Goal: Task Accomplishment & Management: Use online tool/utility

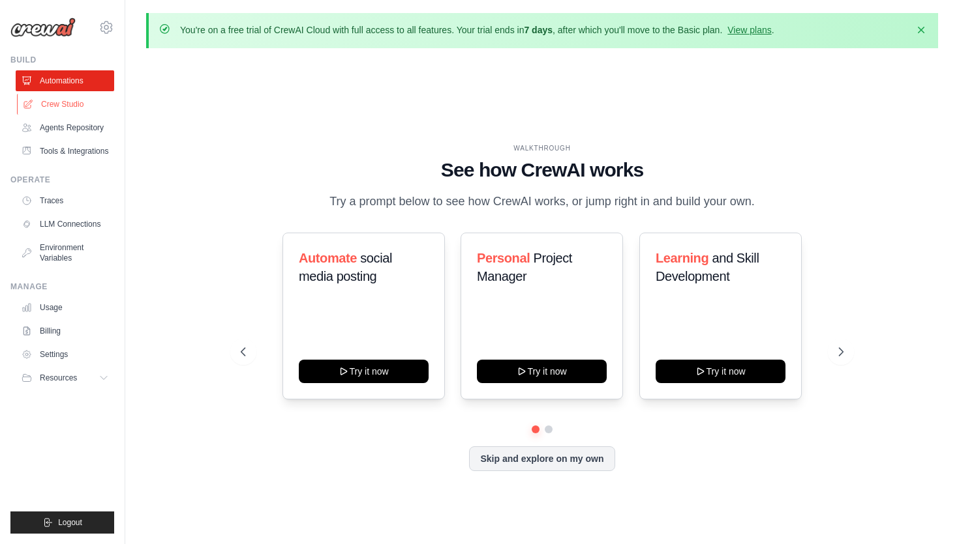
click at [53, 106] on link "Crew Studio" at bounding box center [66, 104] width 98 height 21
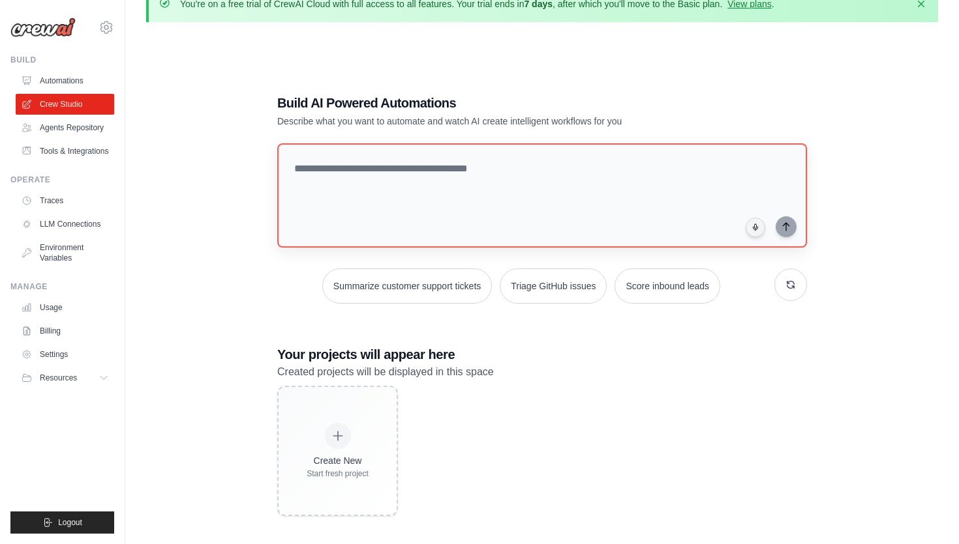
scroll to position [30, 0]
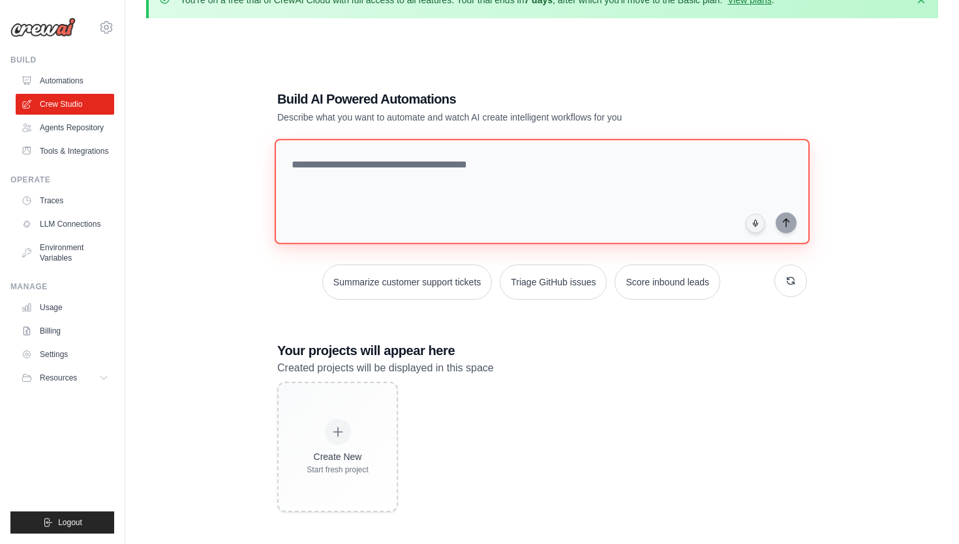
click at [338, 168] on textarea at bounding box center [542, 192] width 535 height 106
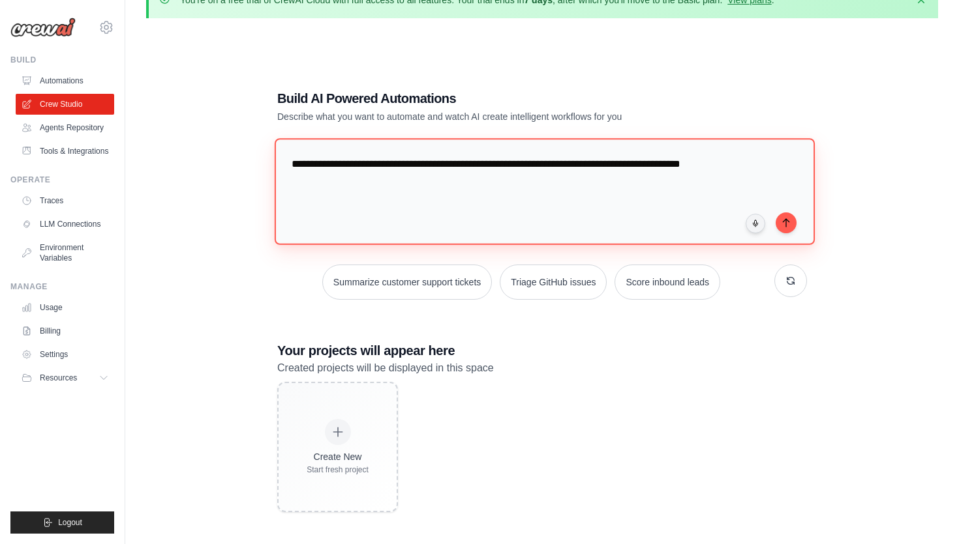
click at [424, 165] on textarea "**********" at bounding box center [545, 191] width 540 height 106
click at [549, 166] on textarea "**********" at bounding box center [545, 191] width 540 height 106
click at [556, 177] on textarea "**********" at bounding box center [545, 191] width 540 height 106
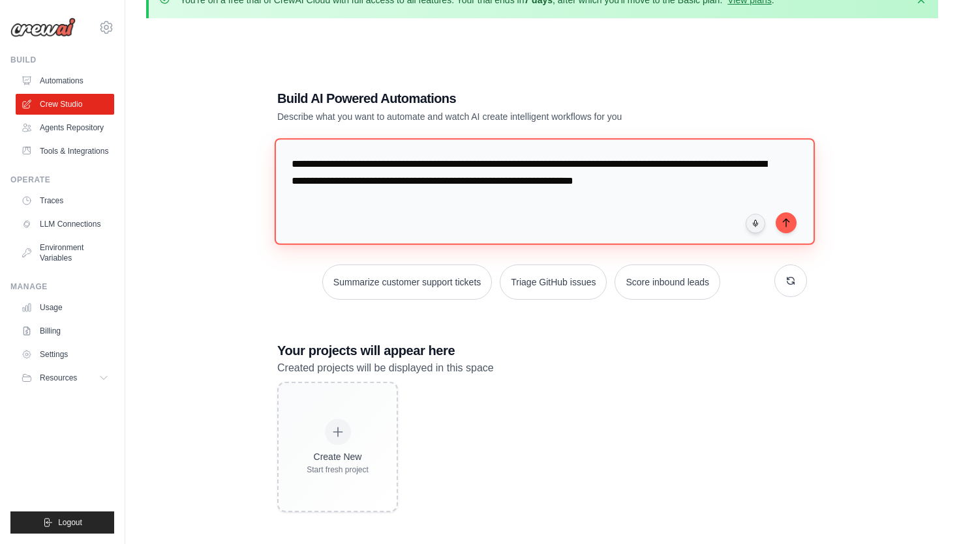
click at [441, 181] on textarea "**********" at bounding box center [545, 191] width 540 height 106
click at [711, 183] on textarea "**********" at bounding box center [545, 191] width 540 height 106
click at [318, 199] on textarea "**********" at bounding box center [545, 191] width 540 height 106
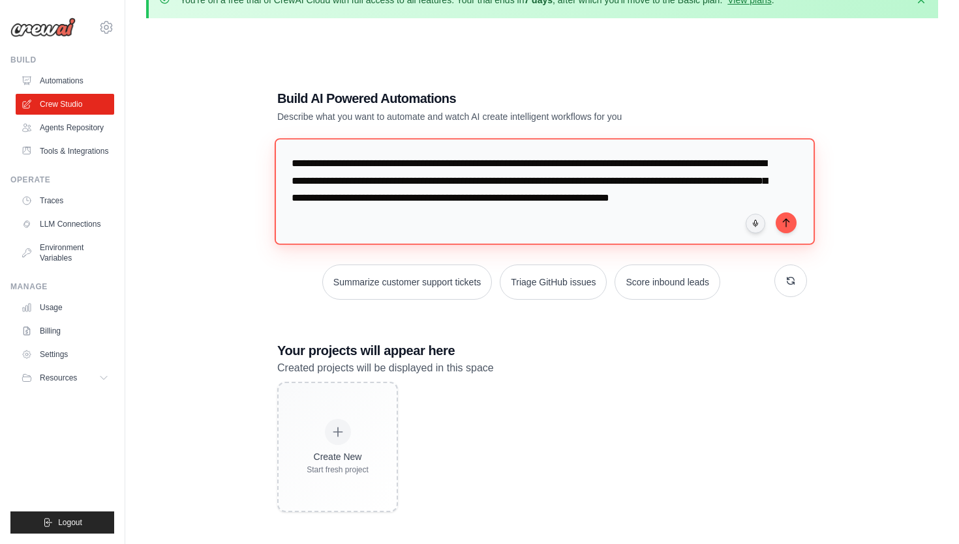
click at [552, 183] on textarea "**********" at bounding box center [545, 191] width 540 height 106
click at [605, 183] on textarea "**********" at bounding box center [545, 191] width 540 height 106
click at [424, 197] on textarea "**********" at bounding box center [545, 191] width 540 height 106
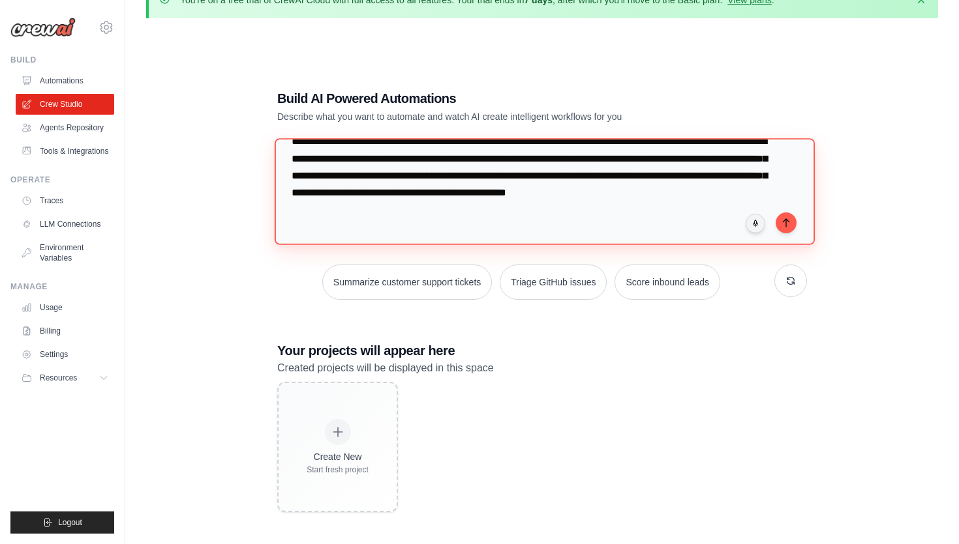
scroll to position [35, 0]
click at [485, 176] on textarea "**********" at bounding box center [545, 191] width 540 height 106
click at [372, 196] on textarea "**********" at bounding box center [545, 191] width 540 height 106
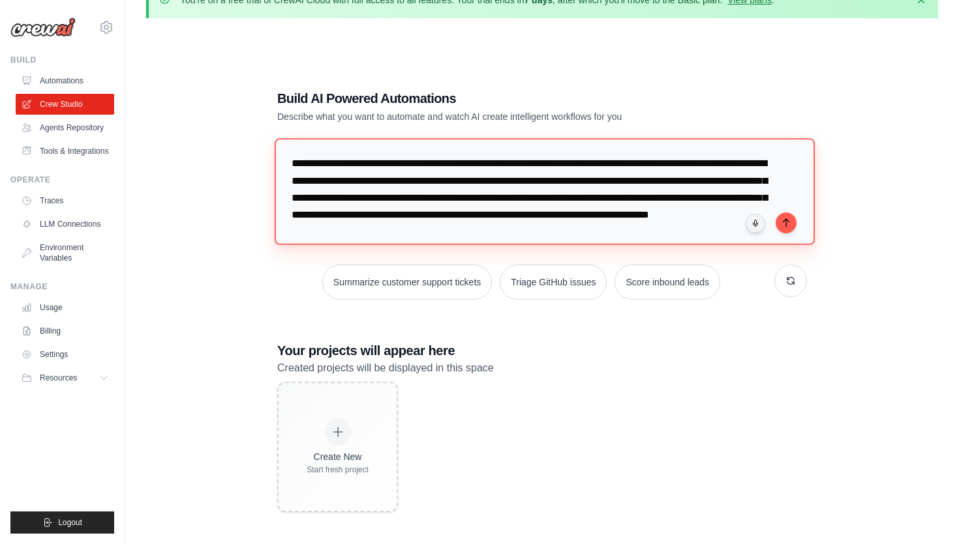
drag, startPoint x: 499, startPoint y: 232, endPoint x: 290, endPoint y: 162, distance: 220.8
click at [290, 162] on textarea "**********" at bounding box center [545, 191] width 540 height 106
type textarea "**********"
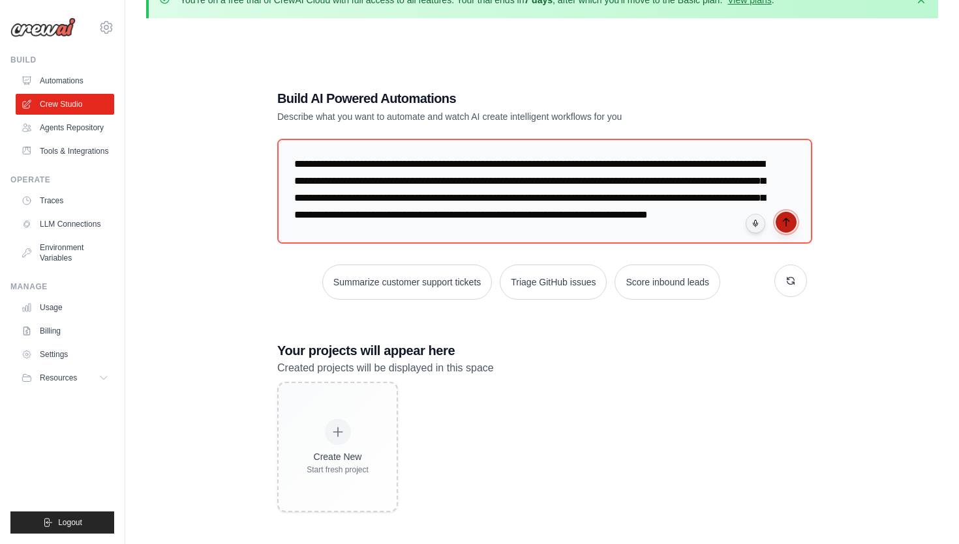
click at [786, 220] on icon "submit" at bounding box center [786, 222] width 10 height 10
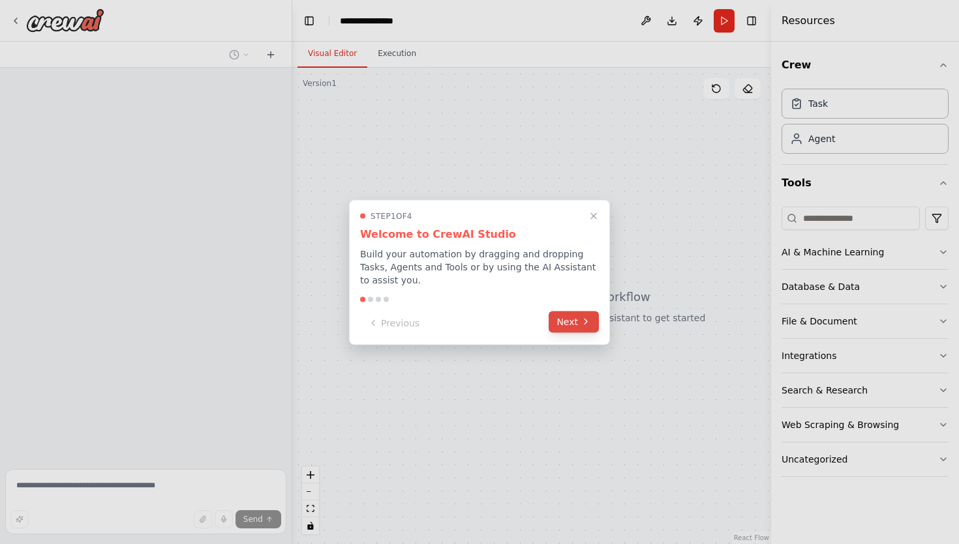
click at [569, 325] on button "Next" at bounding box center [573, 322] width 50 height 22
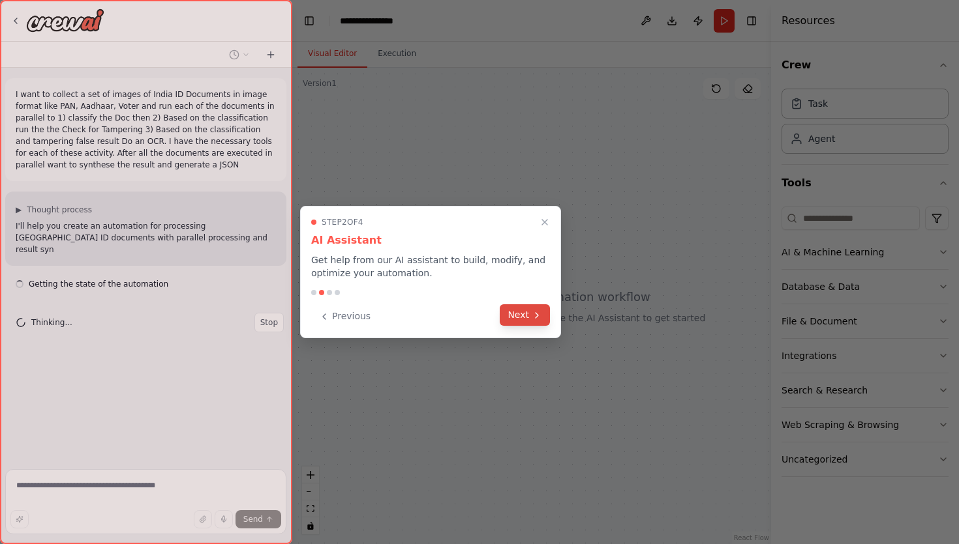
click at [531, 316] on icon at bounding box center [536, 315] width 10 height 10
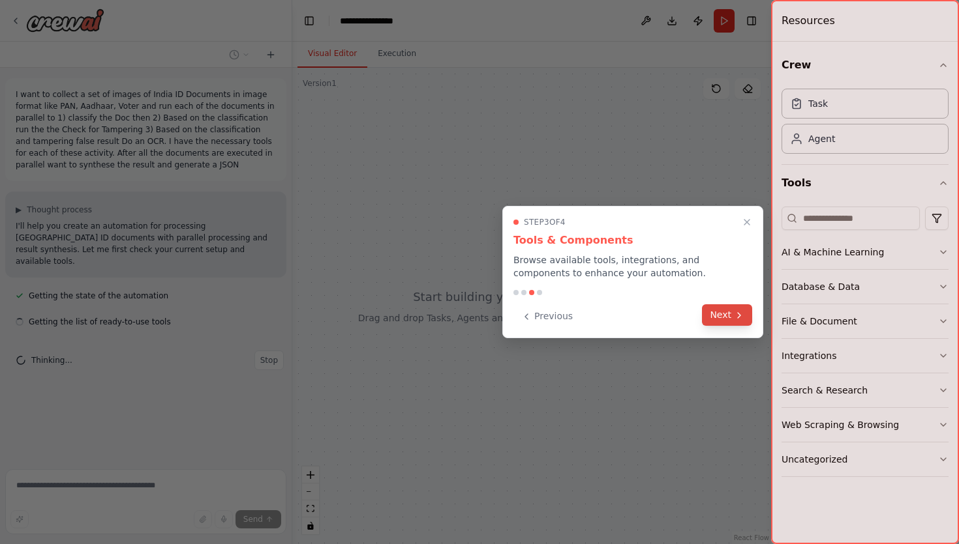
click at [743, 316] on icon at bounding box center [739, 315] width 10 height 10
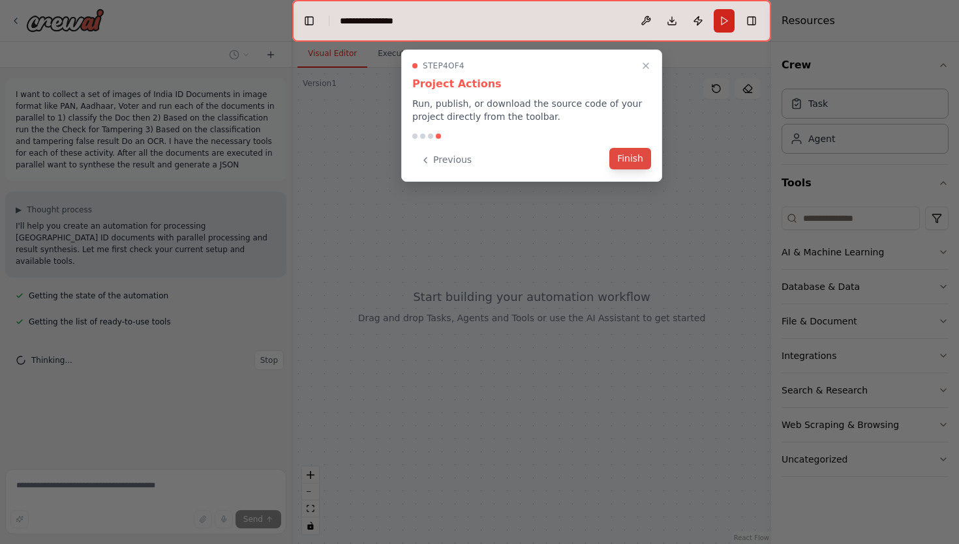
click at [636, 149] on button "Finish" at bounding box center [630, 159] width 42 height 22
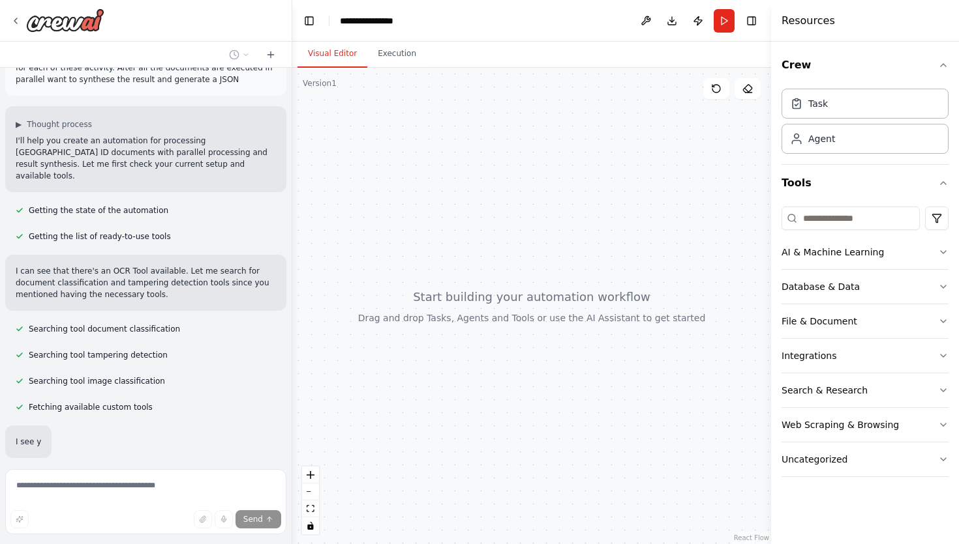
scroll to position [128, 0]
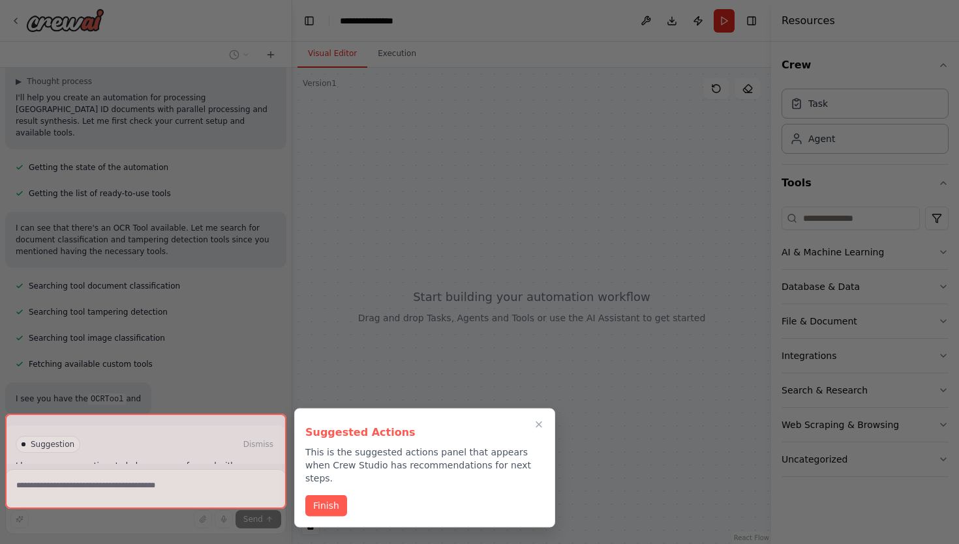
click at [268, 365] on div at bounding box center [479, 272] width 959 height 544
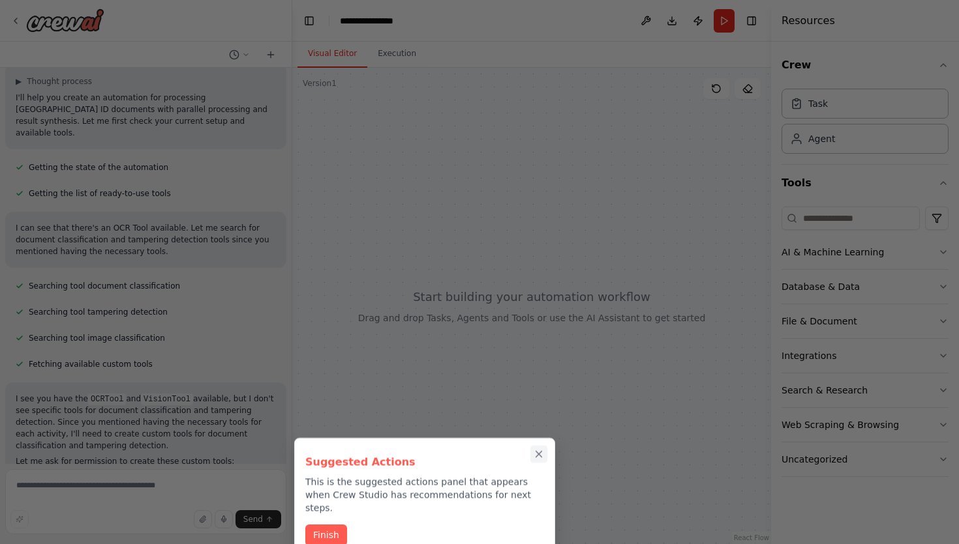
click at [539, 454] on icon "Close walkthrough" at bounding box center [539, 455] width 6 height 6
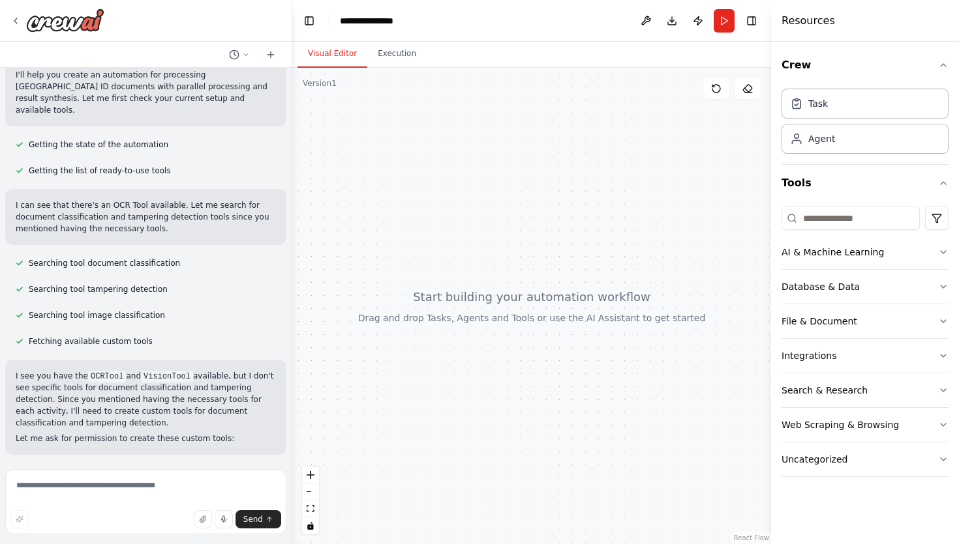
scroll to position [101, 0]
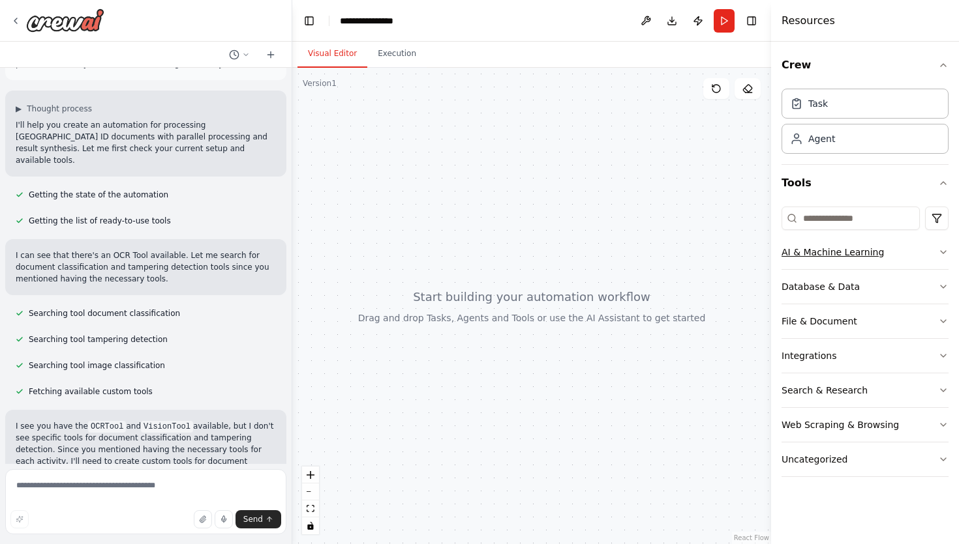
click at [938, 246] on button "AI & Machine Learning" at bounding box center [864, 252] width 167 height 34
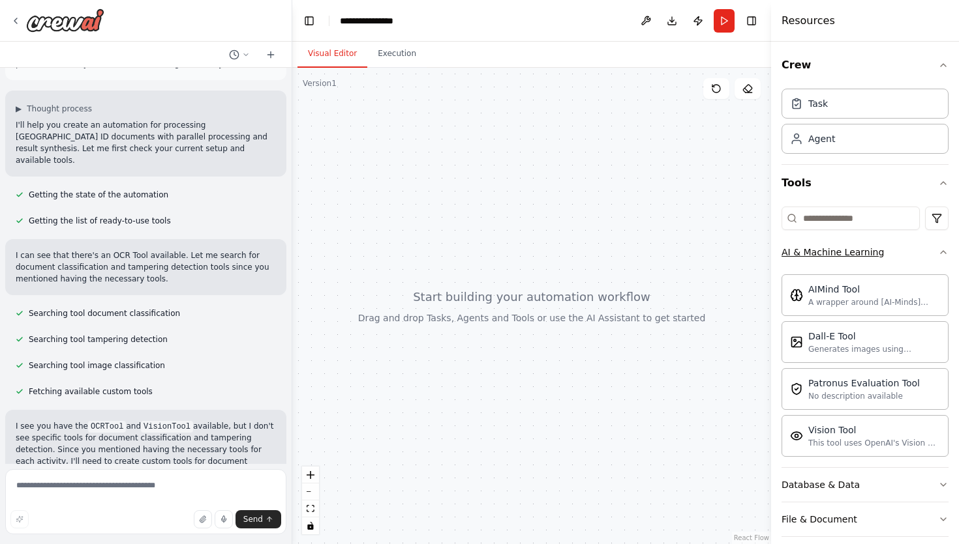
click at [941, 250] on icon "button" at bounding box center [943, 252] width 10 height 10
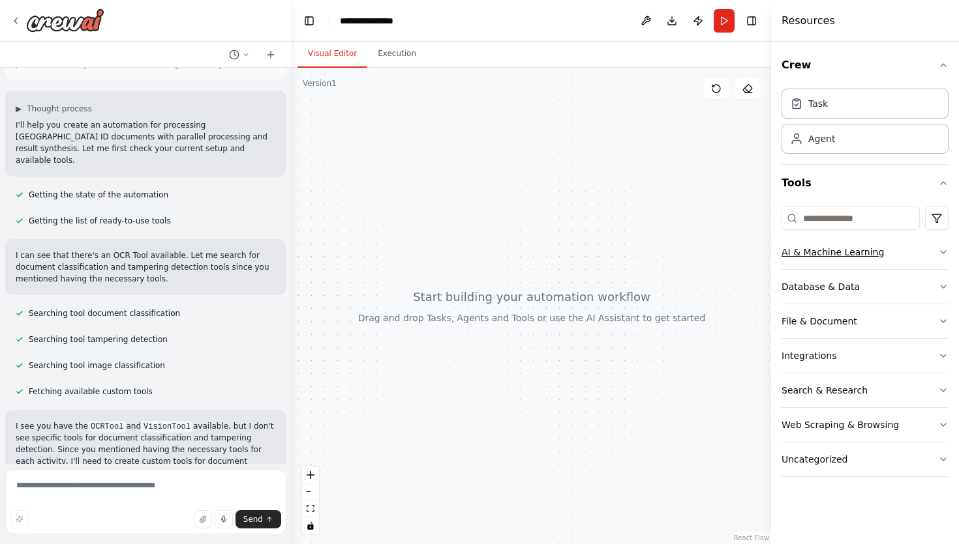
click at [941, 250] on icon "button" at bounding box center [943, 252] width 10 height 10
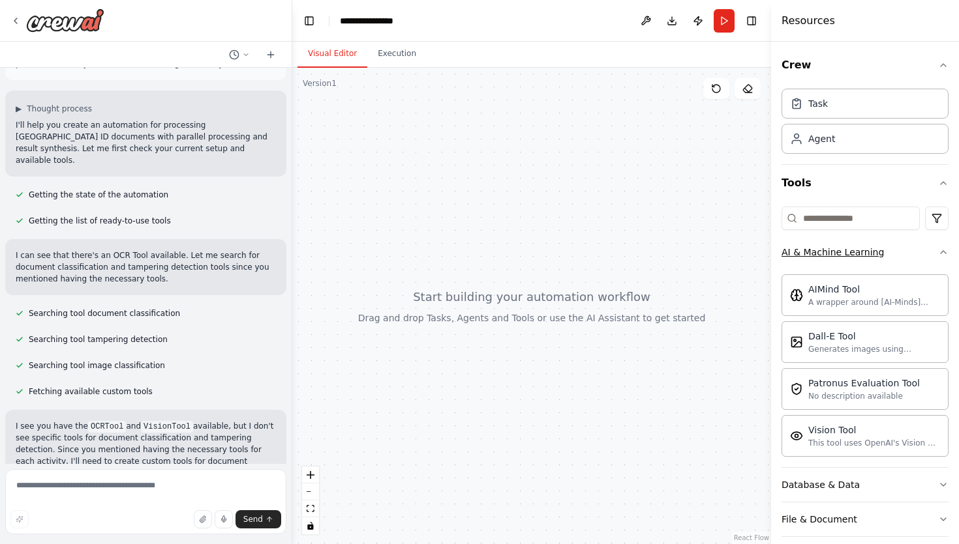
click at [941, 250] on icon "button" at bounding box center [943, 252] width 10 height 10
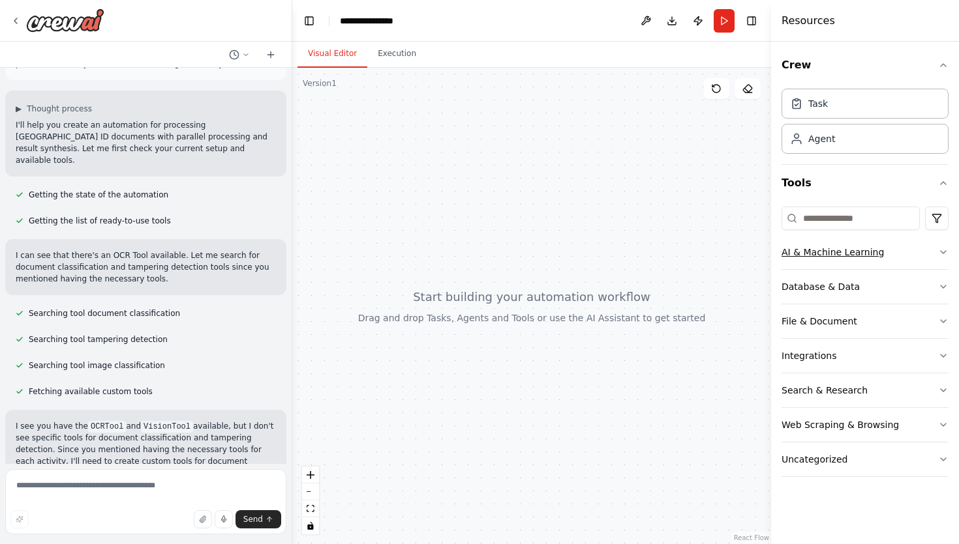
click at [941, 250] on icon "button" at bounding box center [943, 252] width 10 height 10
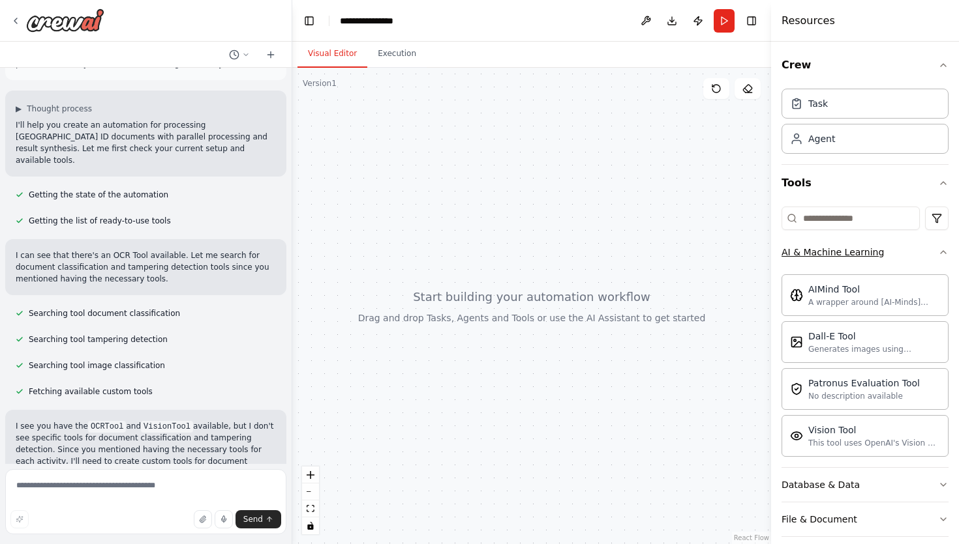
click at [942, 252] on icon "button" at bounding box center [943, 252] width 10 height 10
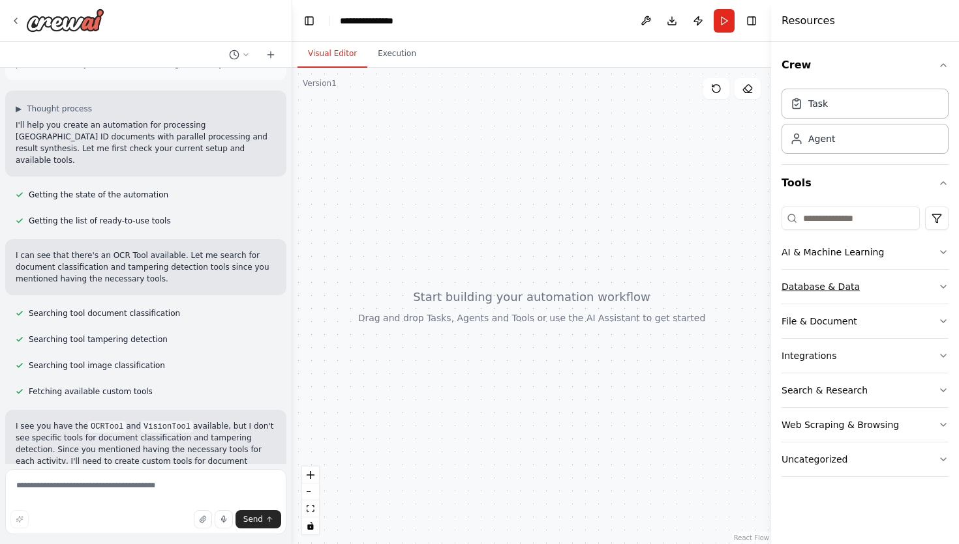
click at [940, 292] on button "Database & Data" at bounding box center [864, 287] width 167 height 34
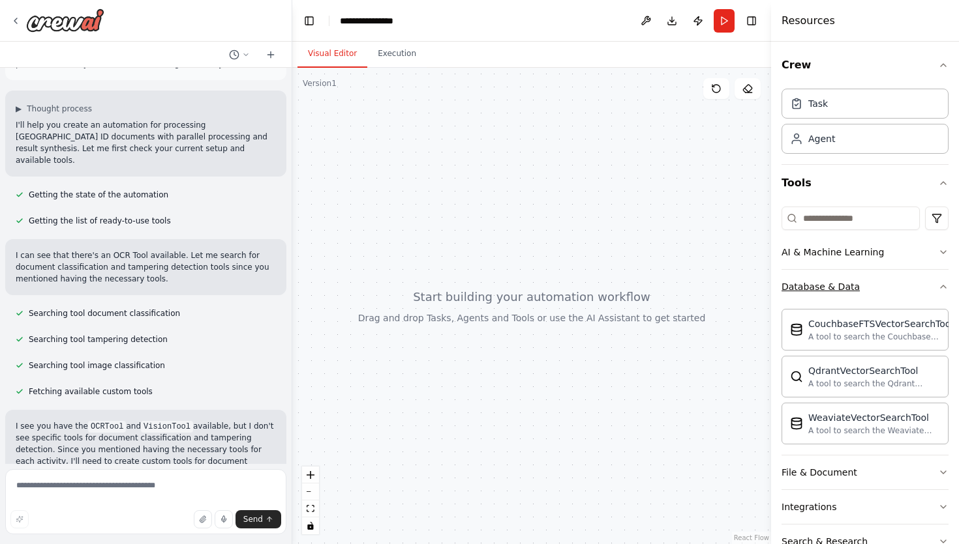
click at [940, 292] on button "Database & Data" at bounding box center [864, 287] width 167 height 34
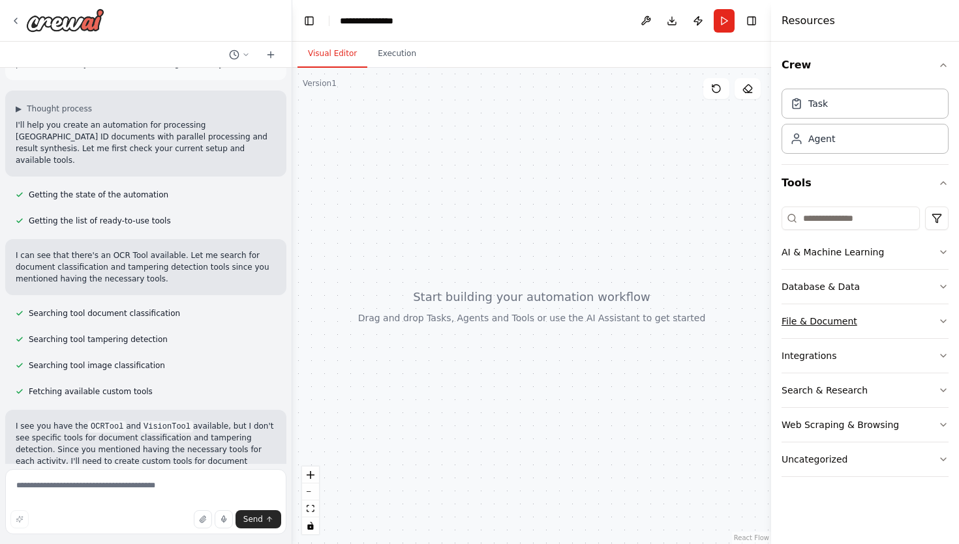
click at [938, 320] on icon "button" at bounding box center [943, 321] width 10 height 10
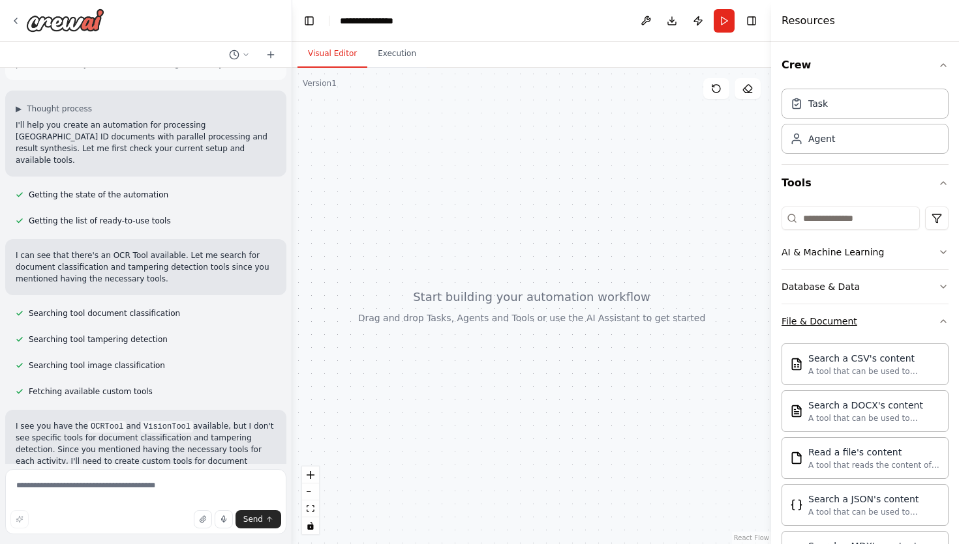
click at [938, 320] on icon "button" at bounding box center [943, 321] width 10 height 10
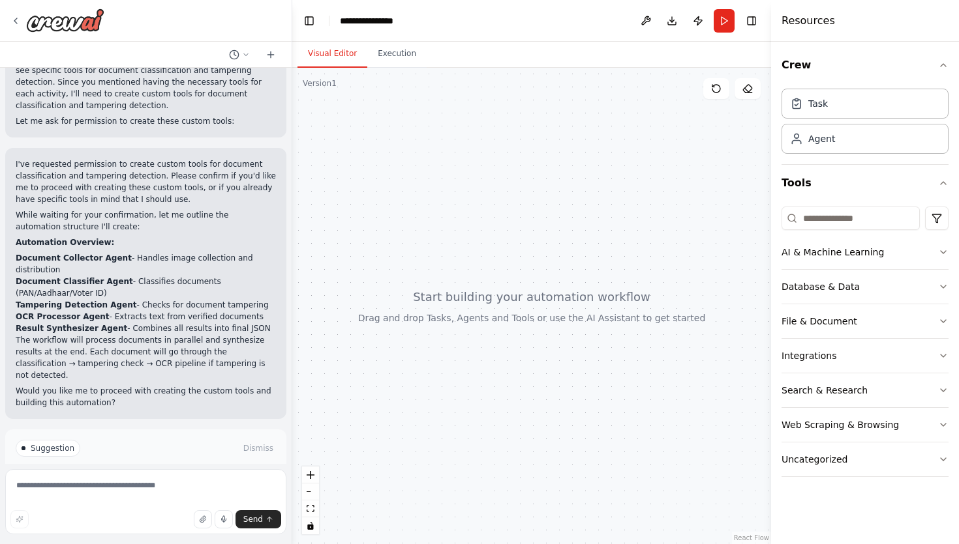
scroll to position [516, 0]
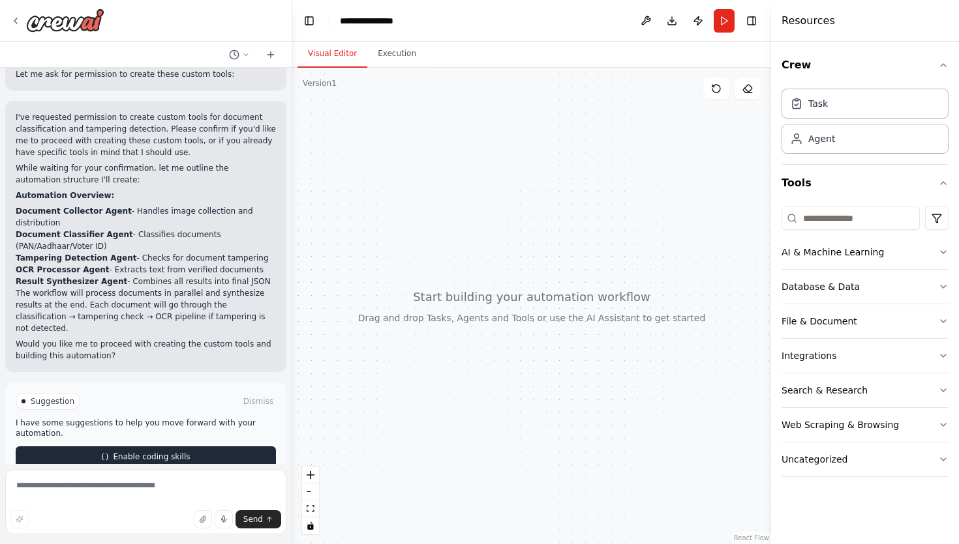
click at [172, 452] on span "Enable coding skills" at bounding box center [151, 457] width 77 height 10
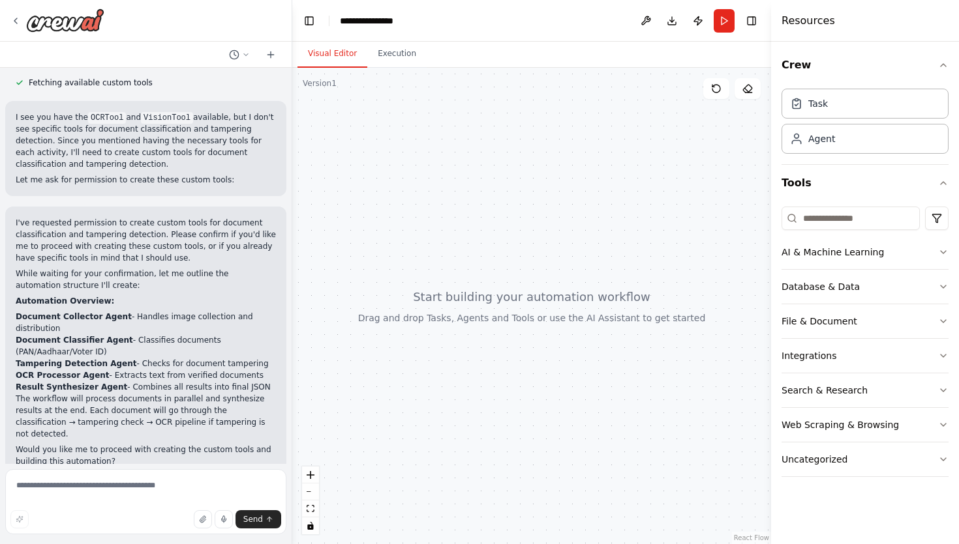
scroll to position [461, 0]
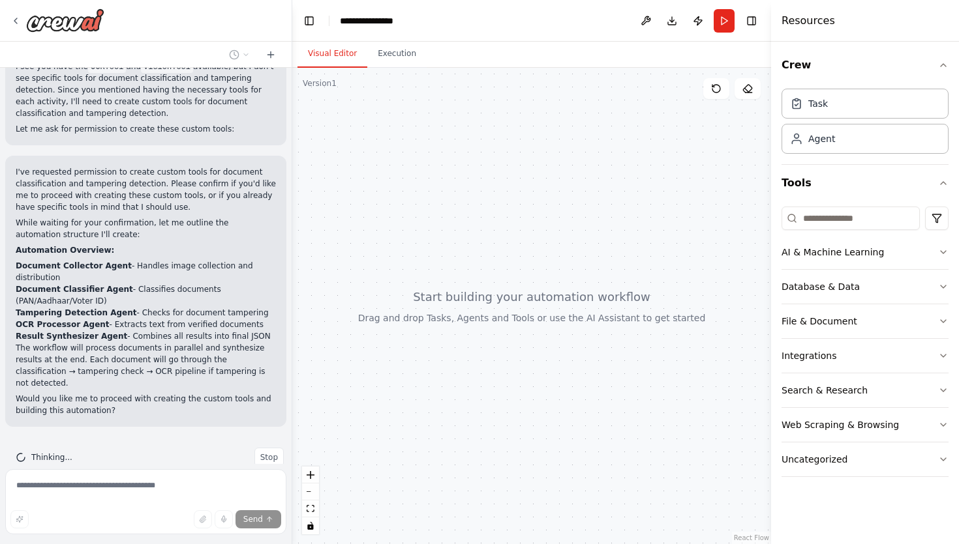
click at [224, 245] on p "Automation Overview:" at bounding box center [146, 251] width 260 height 12
click at [944, 423] on icon "button" at bounding box center [943, 425] width 10 height 10
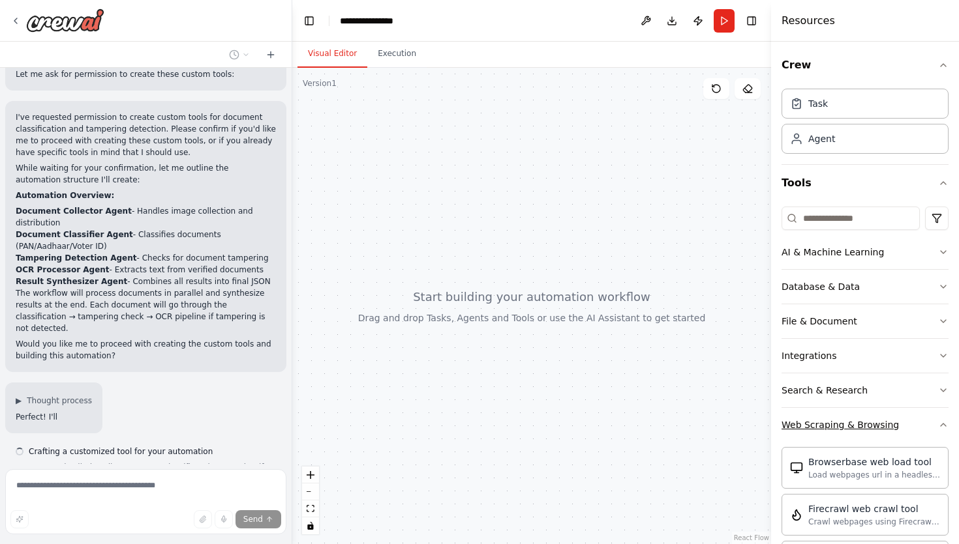
click at [944, 423] on icon "button" at bounding box center [943, 425] width 10 height 10
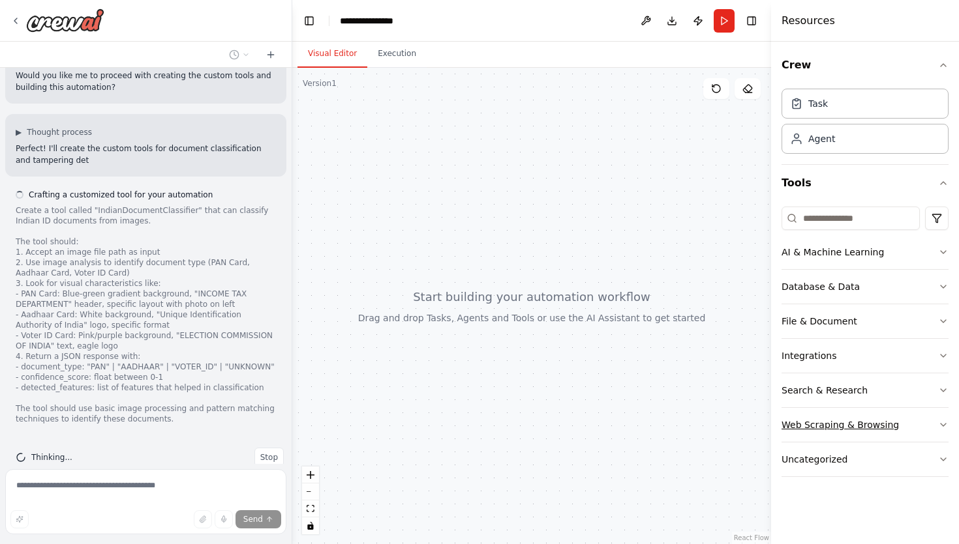
click at [943, 425] on icon "button" at bounding box center [943, 425] width 10 height 10
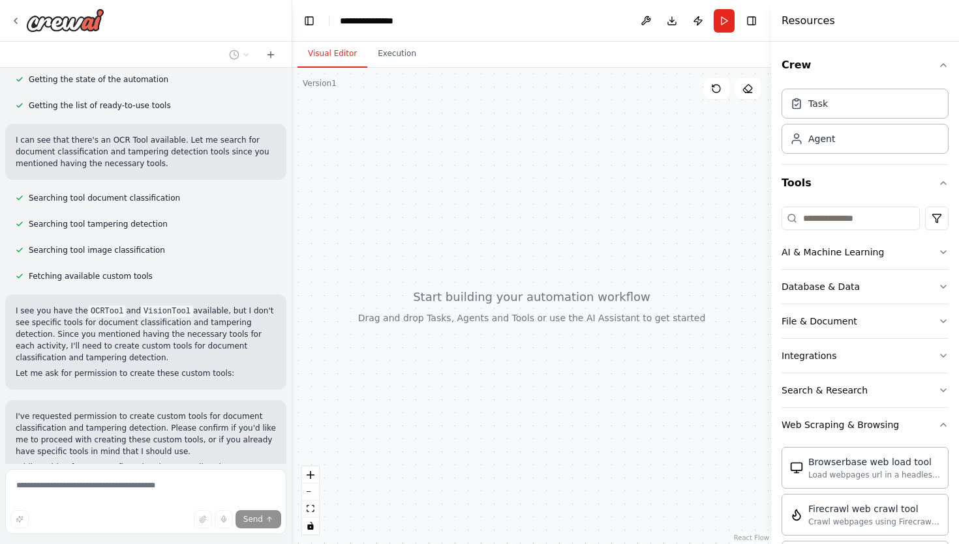
scroll to position [0, 0]
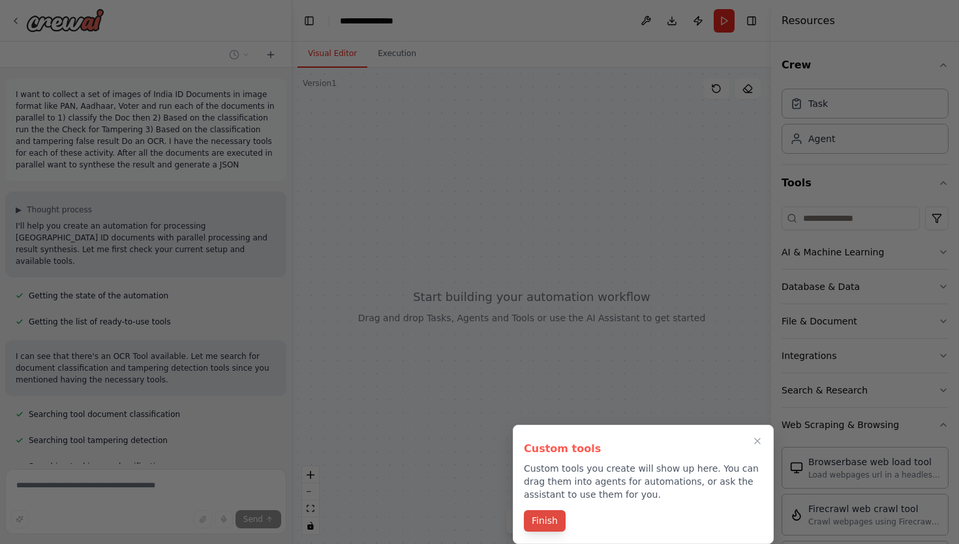
click at [550, 520] on button "Finish" at bounding box center [545, 522] width 42 height 22
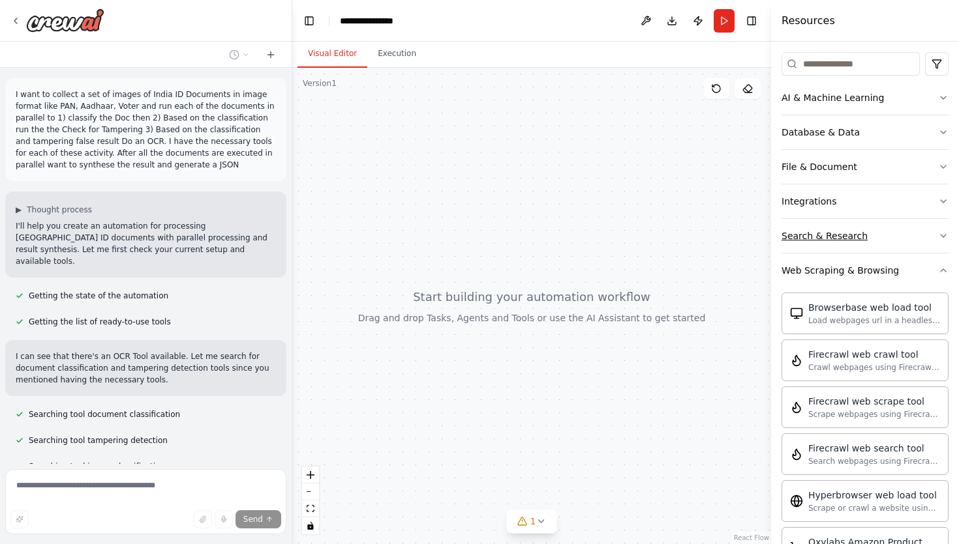
scroll to position [166, 0]
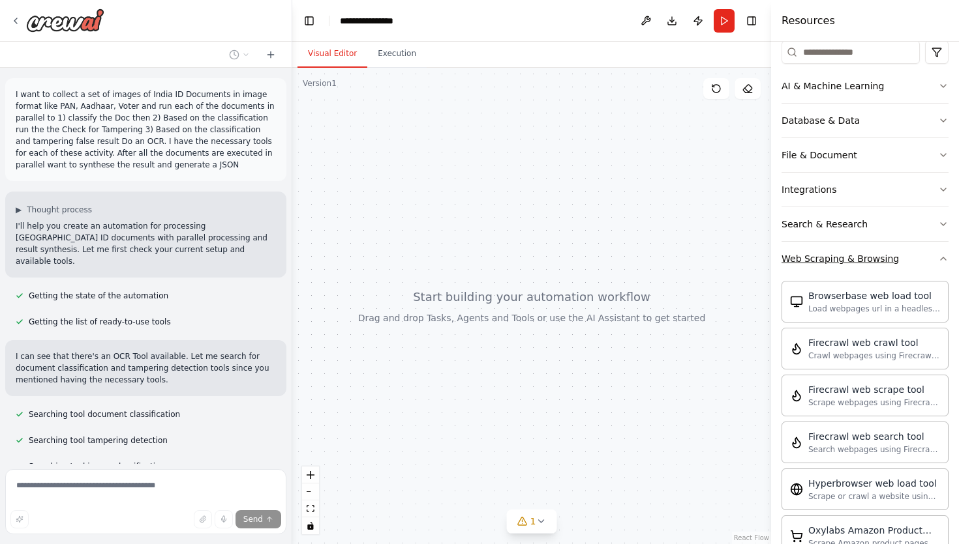
click at [942, 258] on icon "button" at bounding box center [943, 259] width 10 height 10
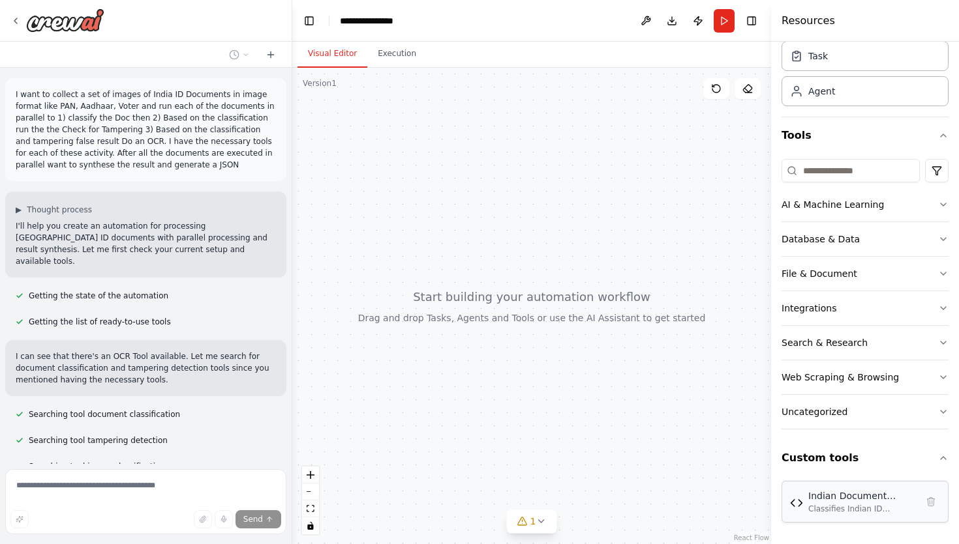
click at [838, 499] on div "Indian Document Classifier" at bounding box center [862, 496] width 108 height 13
click at [844, 499] on div "Indian Document Classifier" at bounding box center [862, 496] width 108 height 13
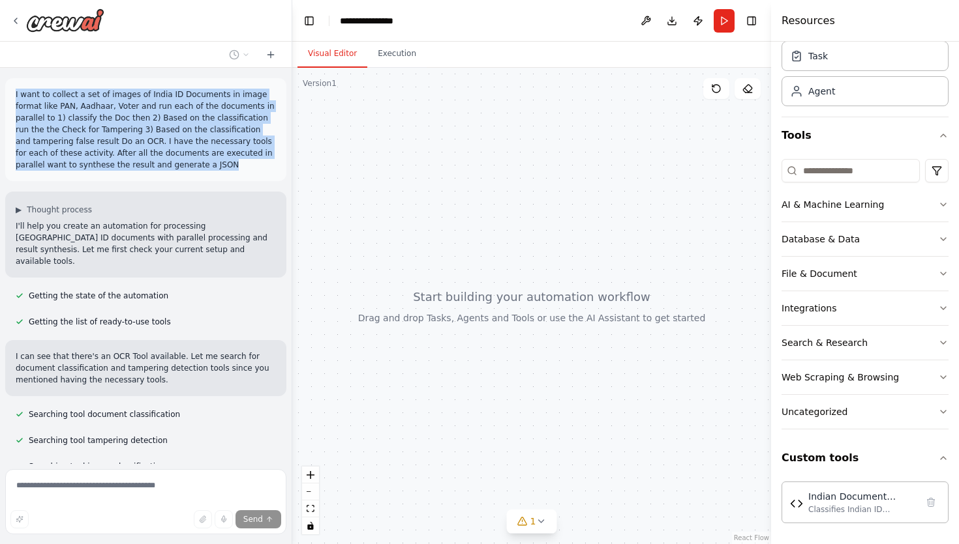
drag, startPoint x: 15, startPoint y: 96, endPoint x: 196, endPoint y: 168, distance: 194.6
click at [196, 168] on p "I want to collect a set of images of India ID Documents in image format like PA…" at bounding box center [146, 130] width 260 height 82
copy p "I want to collect a set of images of India ID Documents in image format like PA…"
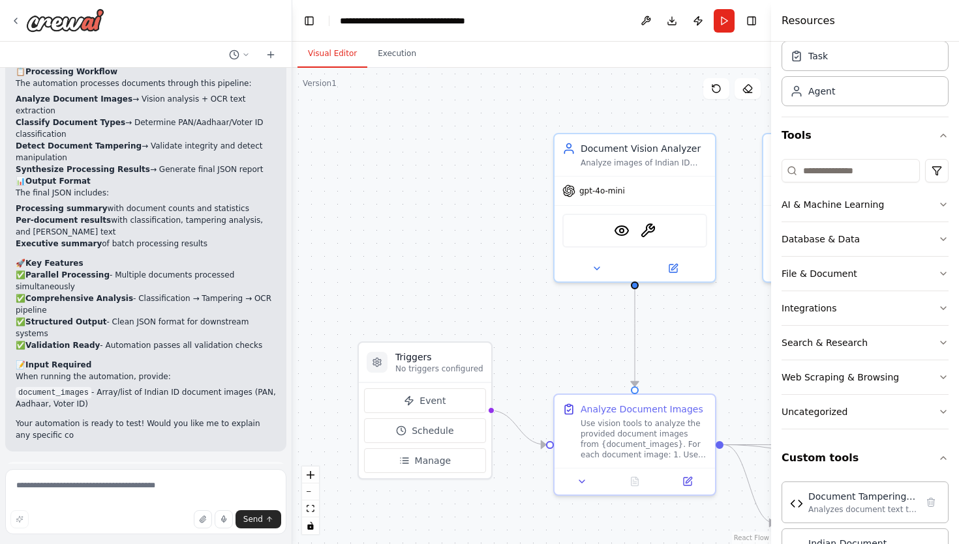
scroll to position [2785, 0]
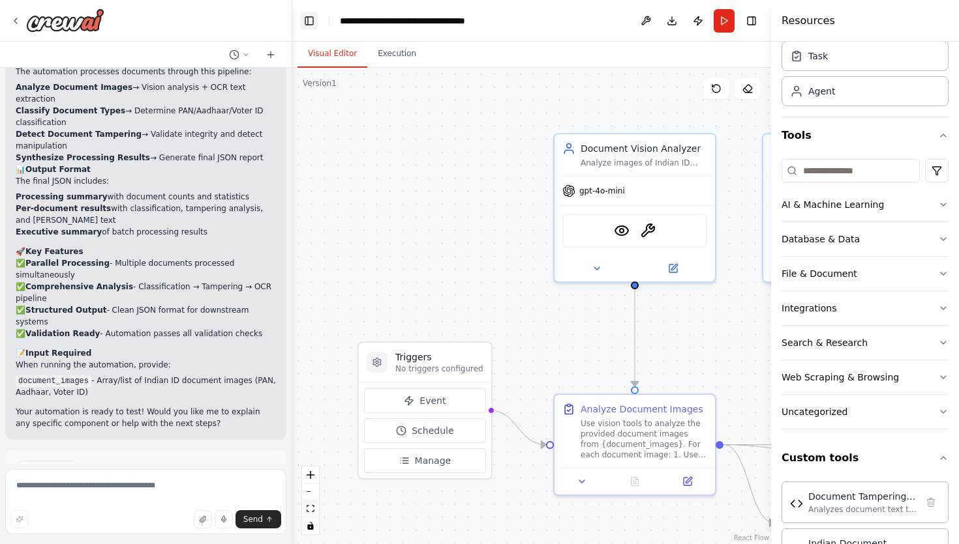
click at [308, 23] on button "Toggle Left Sidebar" at bounding box center [309, 21] width 18 height 18
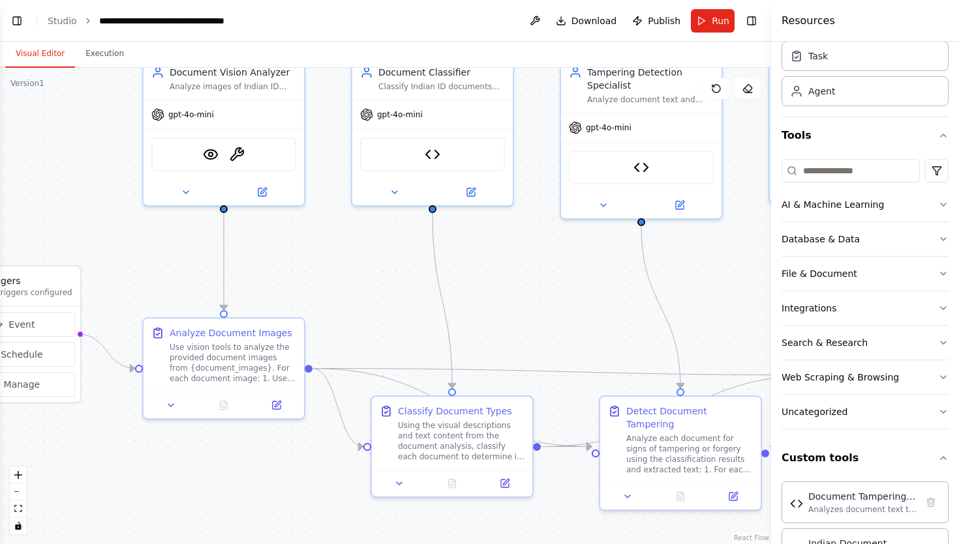
drag, startPoint x: 429, startPoint y: 329, endPoint x: 310, endPoint y: 253, distance: 141.1
click at [310, 253] on div ".deletable-edge-delete-btn { width: 20px; height: 20px; border: 0px solid #ffff…" at bounding box center [385, 306] width 771 height 477
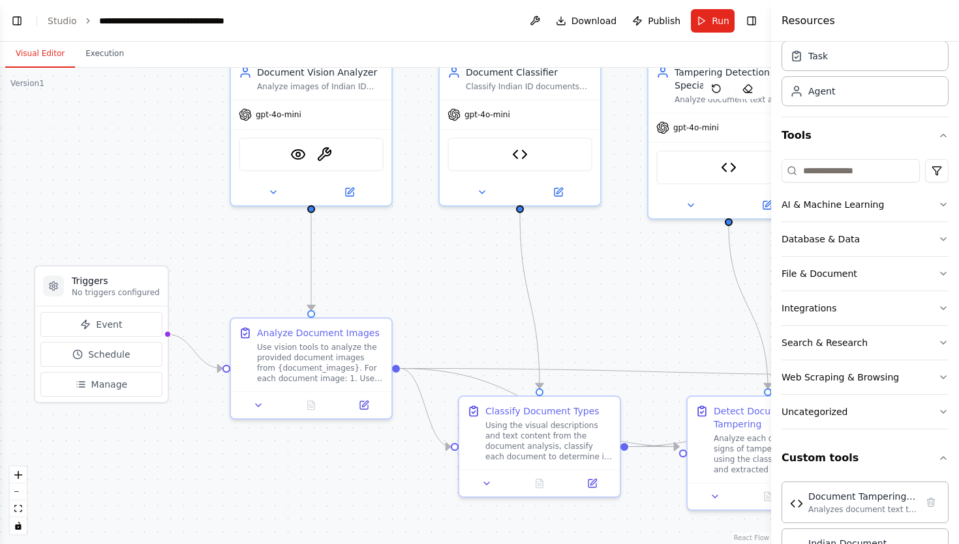
drag, startPoint x: 402, startPoint y: 294, endPoint x: 485, endPoint y: 294, distance: 83.5
click at [485, 294] on div ".deletable-edge-delete-btn { width: 20px; height: 20px; border: 0px solid #ffff…" at bounding box center [385, 306] width 771 height 477
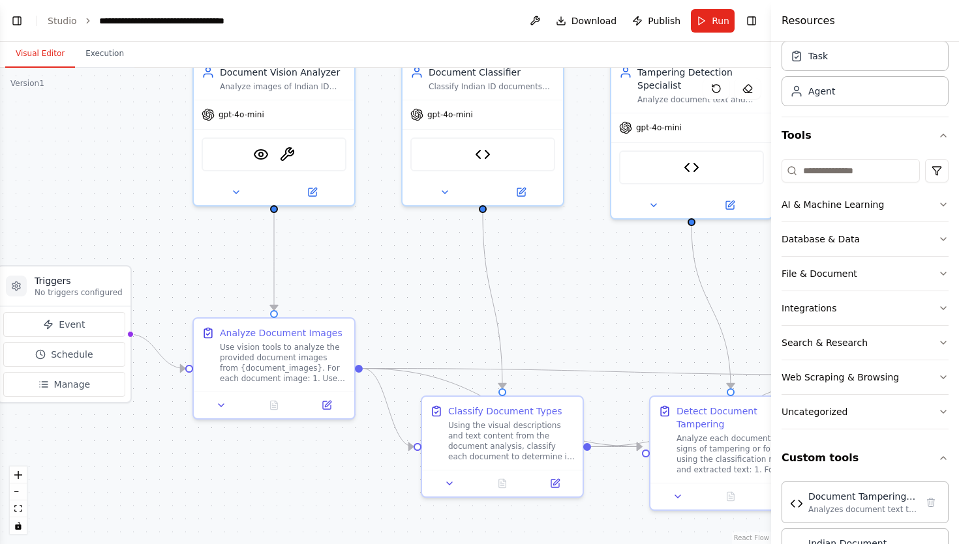
drag, startPoint x: 485, startPoint y: 294, endPoint x: 447, endPoint y: 294, distance: 37.2
click at [447, 294] on div ".deletable-edge-delete-btn { width: 20px; height: 20px; border: 0px solid #ffff…" at bounding box center [385, 306] width 771 height 477
click at [753, 22] on button "Toggle Right Sidebar" at bounding box center [751, 21] width 18 height 18
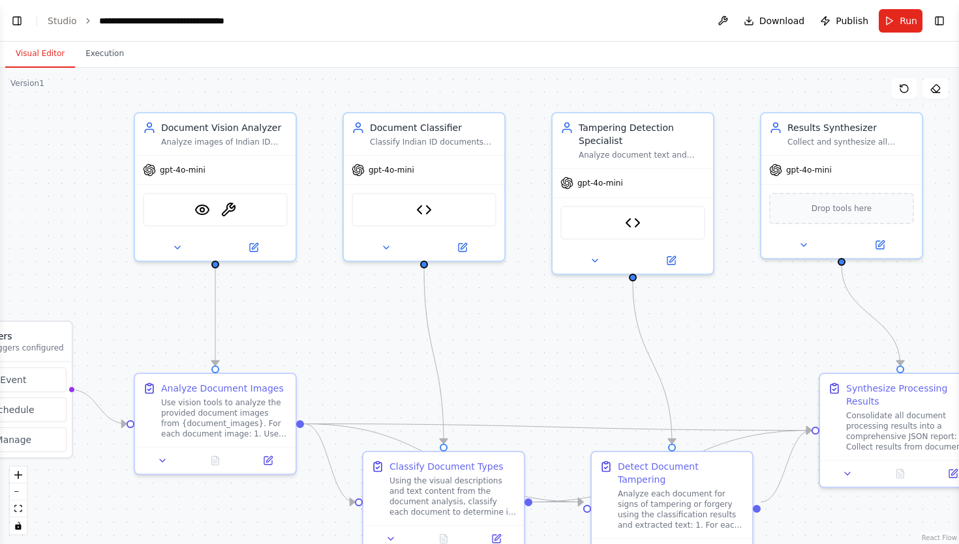
drag, startPoint x: 849, startPoint y: 310, endPoint x: 788, endPoint y: 367, distance: 83.5
click at [788, 367] on div ".deletable-edge-delete-btn { width: 20px; height: 20px; border: 0px solid #ffff…" at bounding box center [479, 306] width 959 height 477
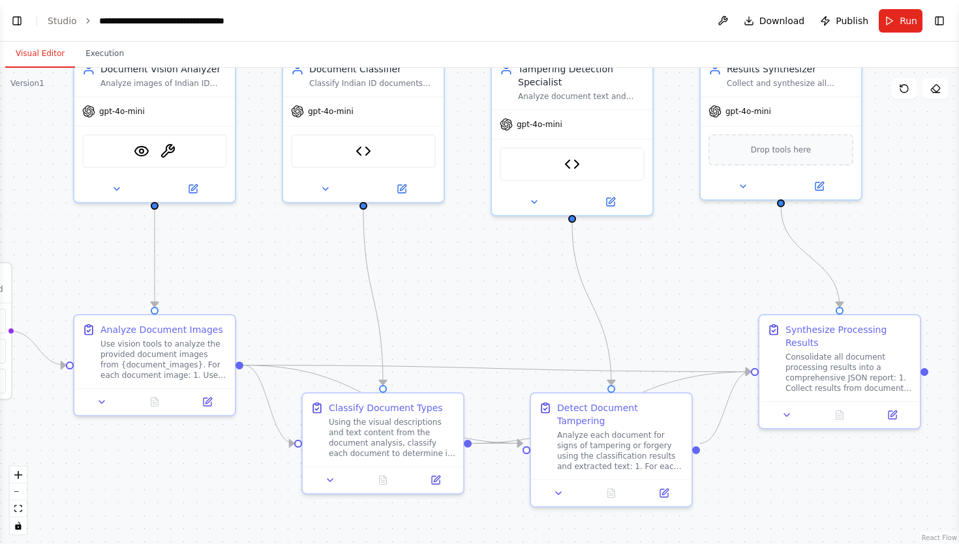
drag, startPoint x: 772, startPoint y: 363, endPoint x: 714, endPoint y: 303, distance: 83.5
click at [714, 303] on div ".deletable-edge-delete-btn { width: 20px; height: 20px; border: 0px solid #ffff…" at bounding box center [479, 306] width 959 height 477
click at [478, 300] on div ".deletable-edge-delete-btn { width: 20px; height: 20px; border: 0px solid #ffff…" at bounding box center [479, 306] width 959 height 477
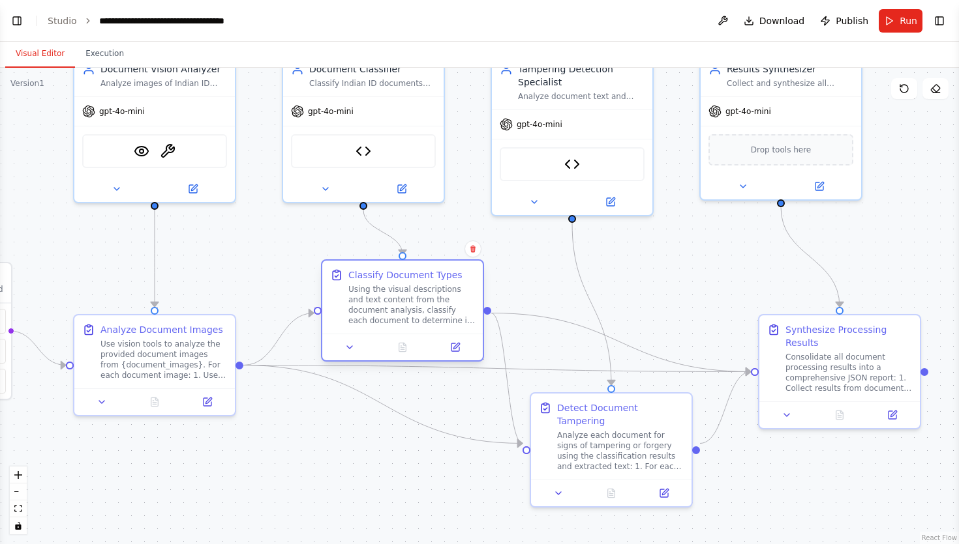
drag, startPoint x: 415, startPoint y: 425, endPoint x: 432, endPoint y: 296, distance: 129.7
click at [432, 296] on div "Using the visual descriptions and text content from the document analysis, clas…" at bounding box center [411, 305] width 127 height 42
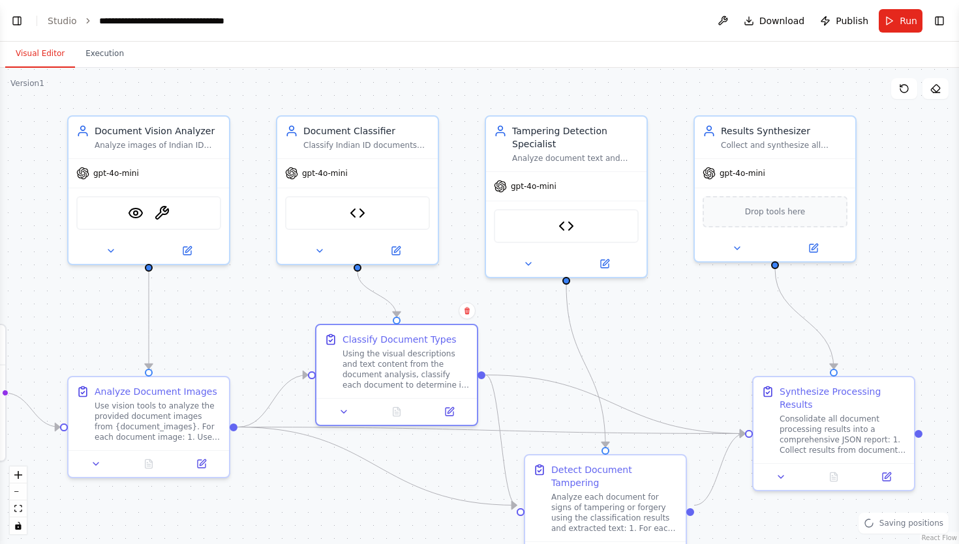
drag, startPoint x: 509, startPoint y: 271, endPoint x: 502, endPoint y: 335, distance: 63.6
click at [502, 335] on div ".deletable-edge-delete-btn { width: 20px; height: 20px; border: 0px solid #ffff…" at bounding box center [479, 306] width 959 height 477
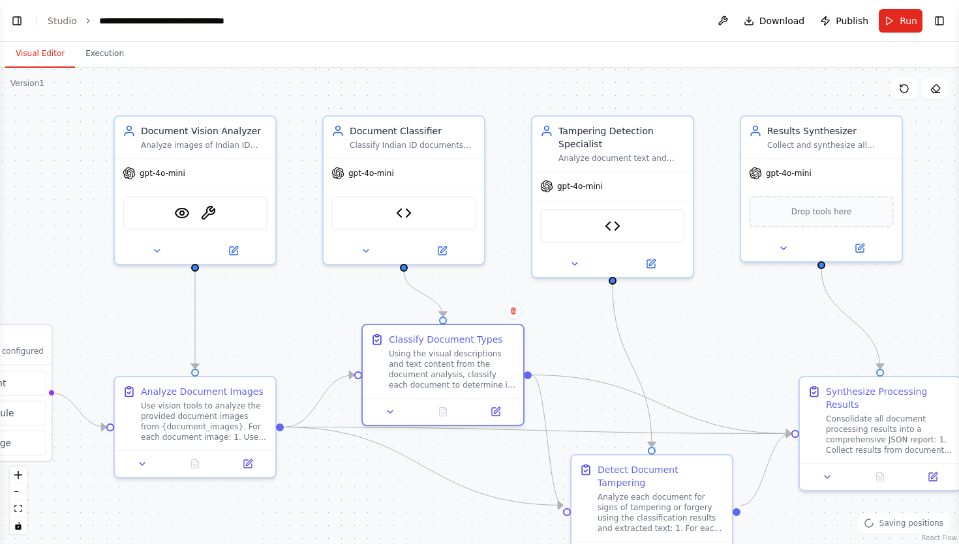
drag, startPoint x: 523, startPoint y: 312, endPoint x: 571, endPoint y: 311, distance: 48.3
click at [571, 311] on div ".deletable-edge-delete-btn { width: 20px; height: 20px; border: 0px solid #ffff…" at bounding box center [479, 306] width 959 height 477
click at [798, 181] on div "gpt-4o-mini" at bounding box center [822, 171] width 160 height 29
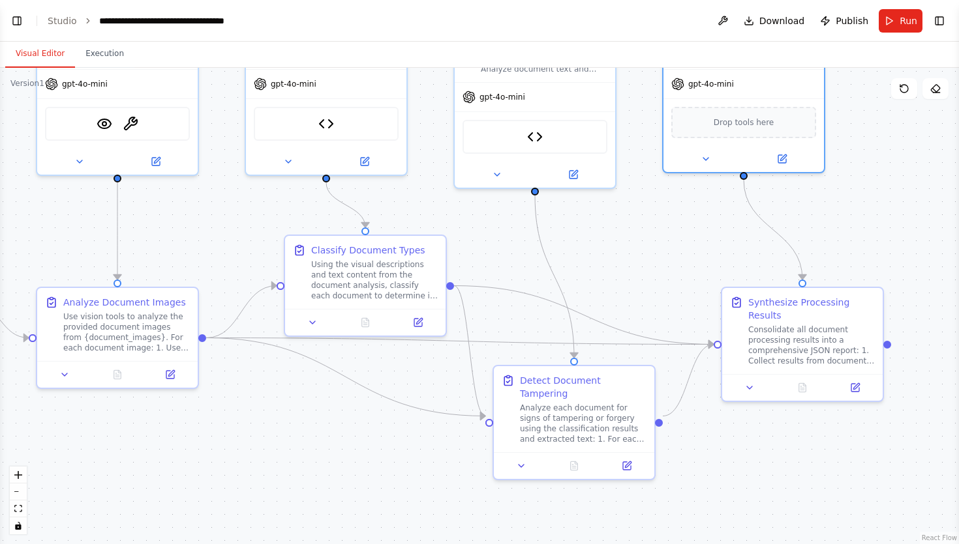
drag, startPoint x: 764, startPoint y: 330, endPoint x: 677, endPoint y: 229, distance: 133.6
click at [677, 229] on div ".deletable-edge-delete-btn { width: 20px; height: 20px; border: 0px solid #ffff…" at bounding box center [479, 306] width 959 height 477
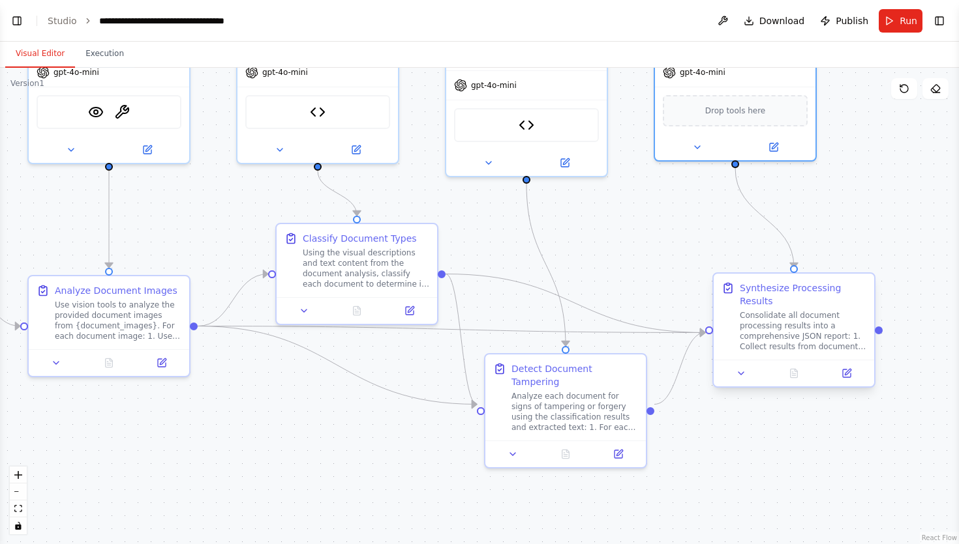
click at [786, 329] on div "Consolidate all document processing results into a comprehensive JSON report: 1…" at bounding box center [802, 331] width 127 height 42
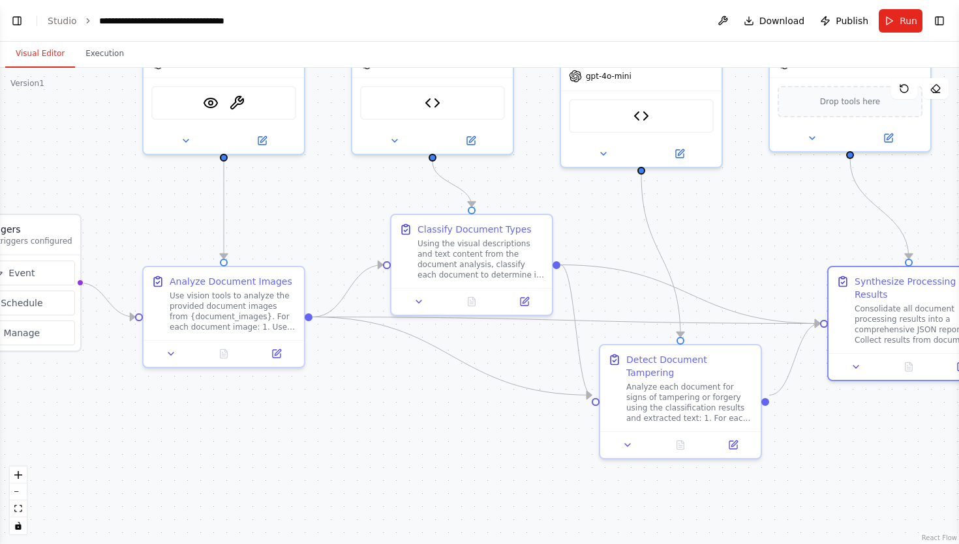
drag, startPoint x: 638, startPoint y: 281, endPoint x: 766, endPoint y: 271, distance: 128.2
click at [766, 271] on div ".deletable-edge-delete-btn { width: 20px; height: 20px; border: 0px solid #ffff…" at bounding box center [479, 306] width 959 height 477
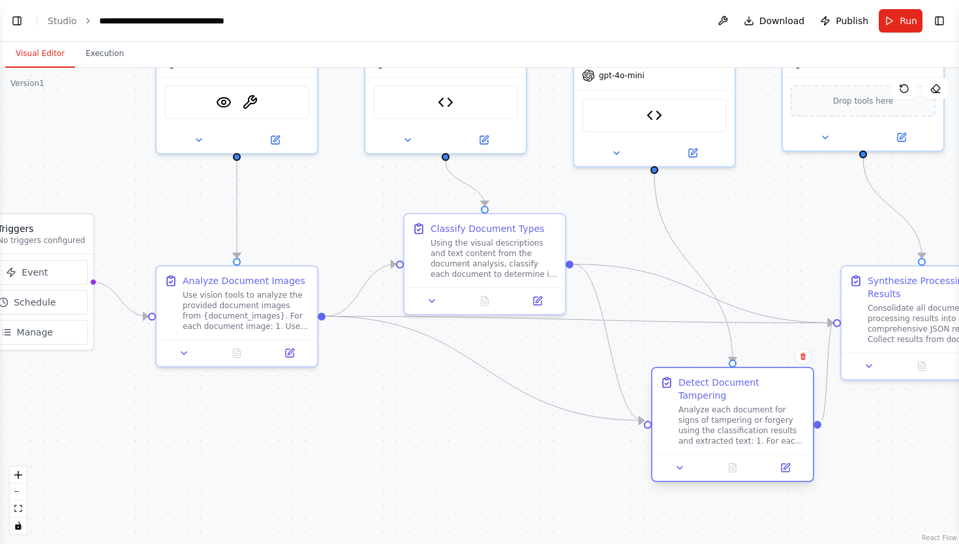
drag, startPoint x: 708, startPoint y: 401, endPoint x: 751, endPoint y: 424, distance: 48.7
click at [751, 424] on div "Analyze each document for signs of tampering or forgery using the classificatio…" at bounding box center [741, 426] width 127 height 42
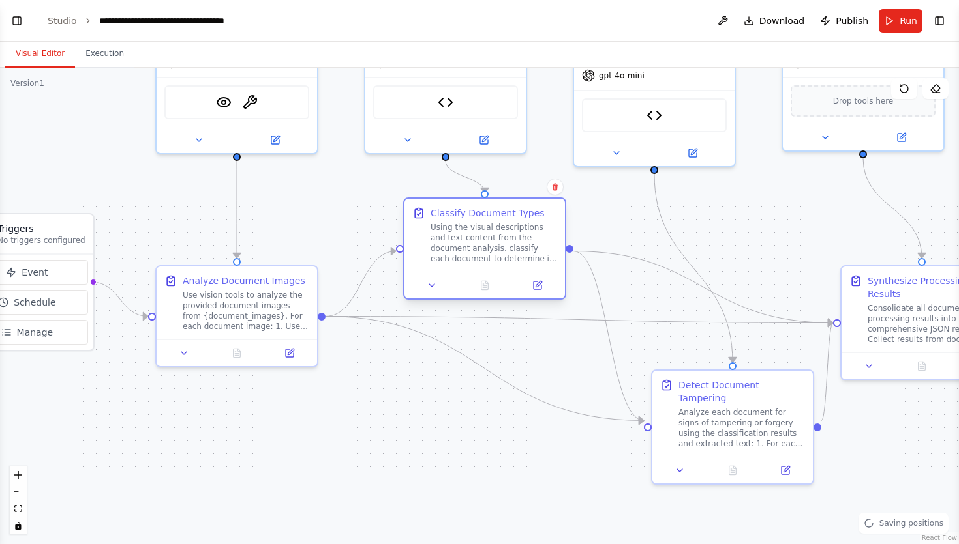
drag, startPoint x: 509, startPoint y: 276, endPoint x: 509, endPoint y: 259, distance: 17.6
click at [509, 259] on div "Using the visual descriptions and text content from the document analysis, clas…" at bounding box center [493, 243] width 127 height 42
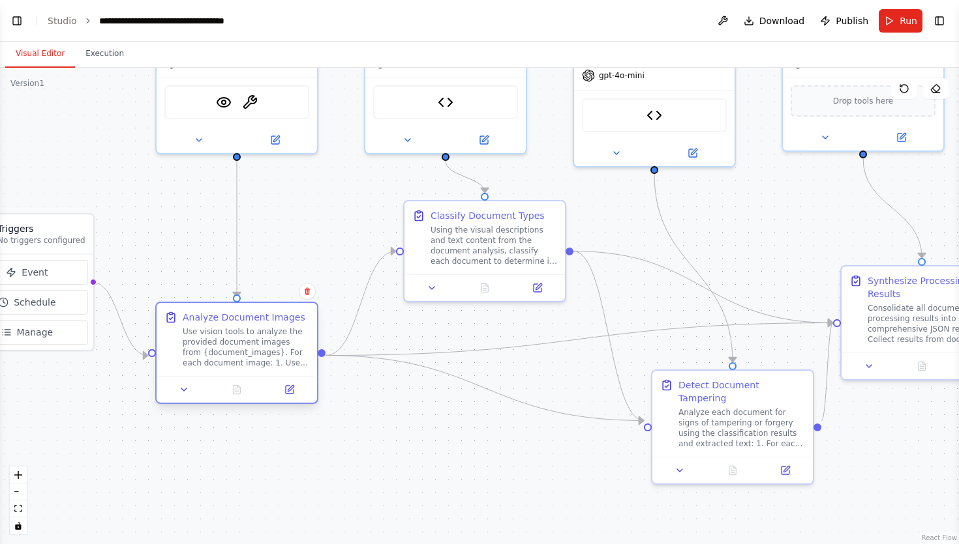
drag, startPoint x: 257, startPoint y: 310, endPoint x: 261, endPoint y: 353, distance: 43.2
click at [261, 353] on div "Use vision tools to analyze the provided document images from {document_images}…" at bounding box center [246, 348] width 127 height 42
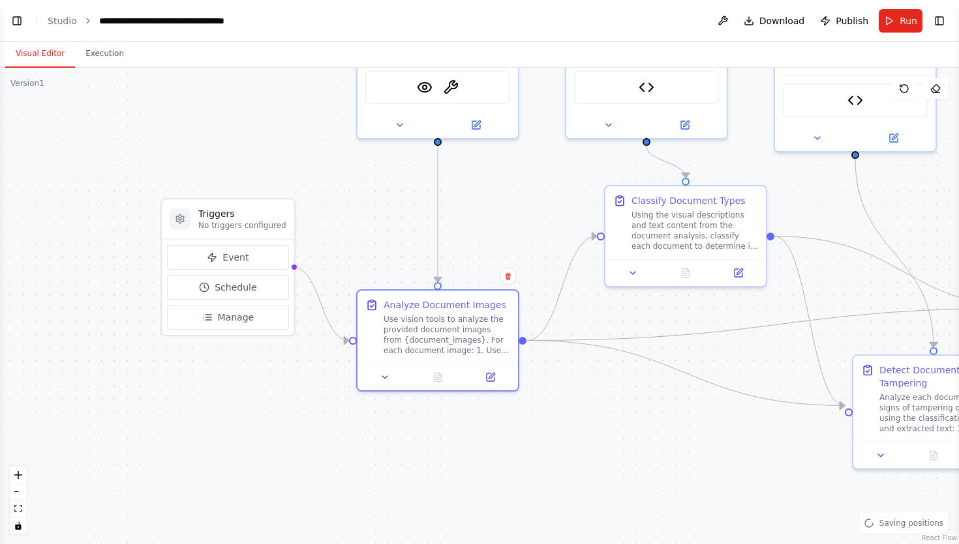
drag, startPoint x: 271, startPoint y: 267, endPoint x: 472, endPoint y: 252, distance: 201.4
click at [472, 252] on div ".deletable-edge-delete-btn { width: 20px; height: 20px; border: 0px solid #ffff…" at bounding box center [479, 306] width 959 height 477
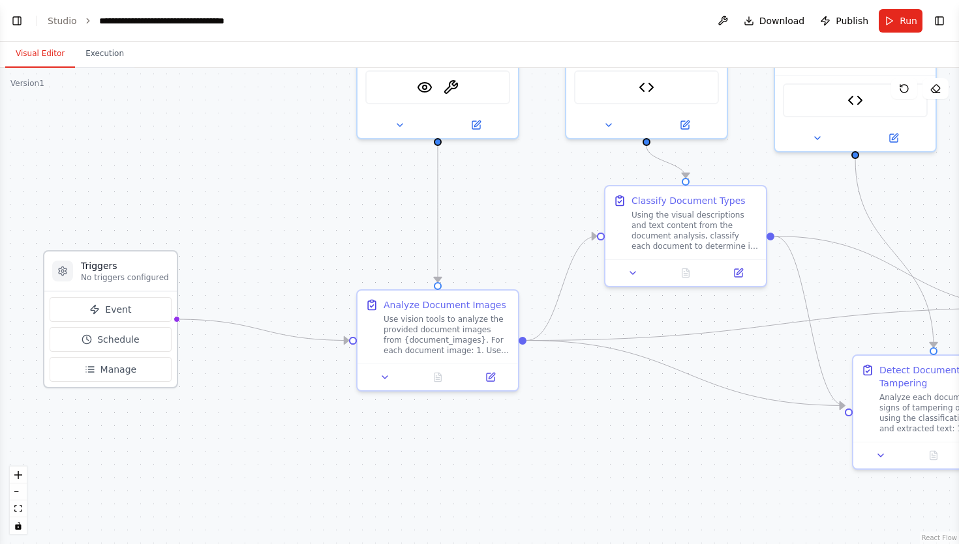
drag, startPoint x: 266, startPoint y: 218, endPoint x: 151, endPoint y: 269, distance: 125.8
click at [151, 269] on h3 "Triggers" at bounding box center [125, 266] width 88 height 13
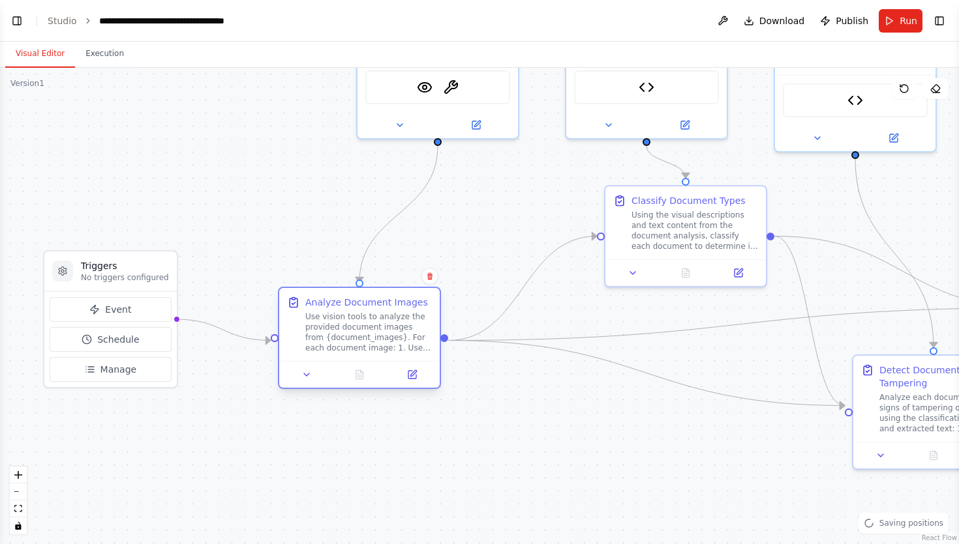
drag, startPoint x: 411, startPoint y: 316, endPoint x: 330, endPoint y: 311, distance: 81.7
click at [330, 311] on div "Analyze Document Images Use vision tools to analyze the provided document image…" at bounding box center [368, 324] width 127 height 57
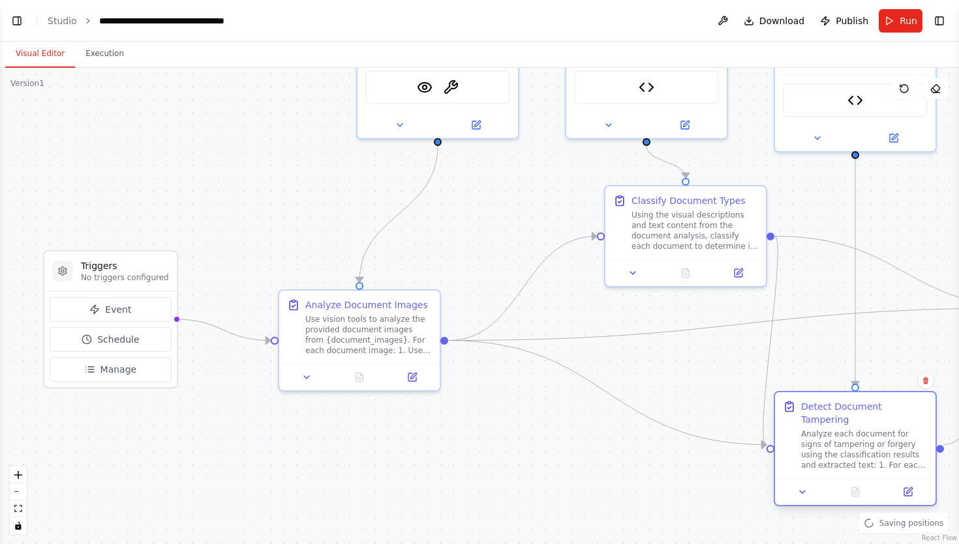
drag, startPoint x: 914, startPoint y: 393, endPoint x: 832, endPoint y: 428, distance: 89.6
click at [832, 429] on div "Analyze each document for signs of tampering or forgery using the classificatio…" at bounding box center [864, 450] width 127 height 42
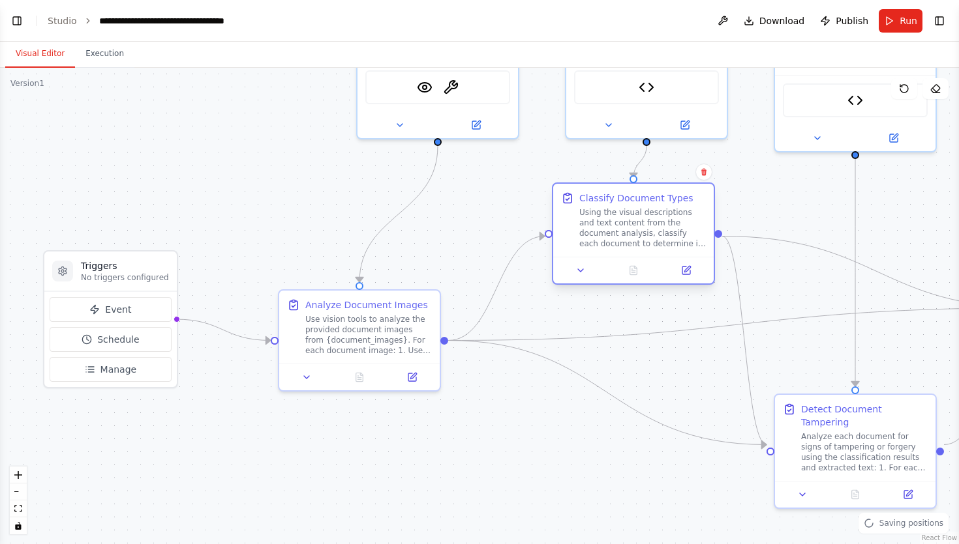
drag, startPoint x: 670, startPoint y: 221, endPoint x: 616, endPoint y: 222, distance: 53.5
click at [616, 222] on div "Using the visual descriptions and text content from the document analysis, clas…" at bounding box center [642, 228] width 127 height 42
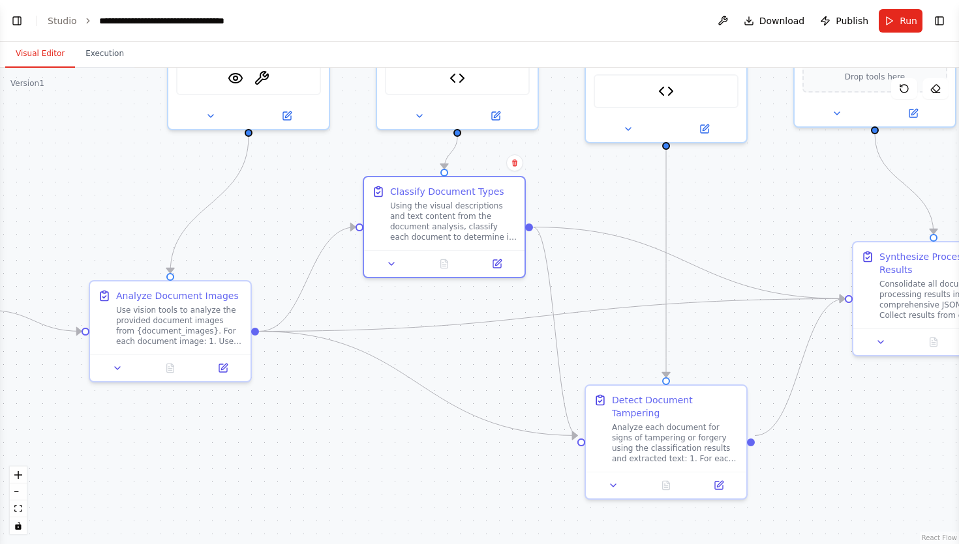
drag, startPoint x: 785, startPoint y: 261, endPoint x: 581, endPoint y: 248, distance: 204.5
click at [581, 248] on div ".deletable-edge-delete-btn { width: 20px; height: 20px; border: 0px solid #ffff…" at bounding box center [479, 306] width 959 height 477
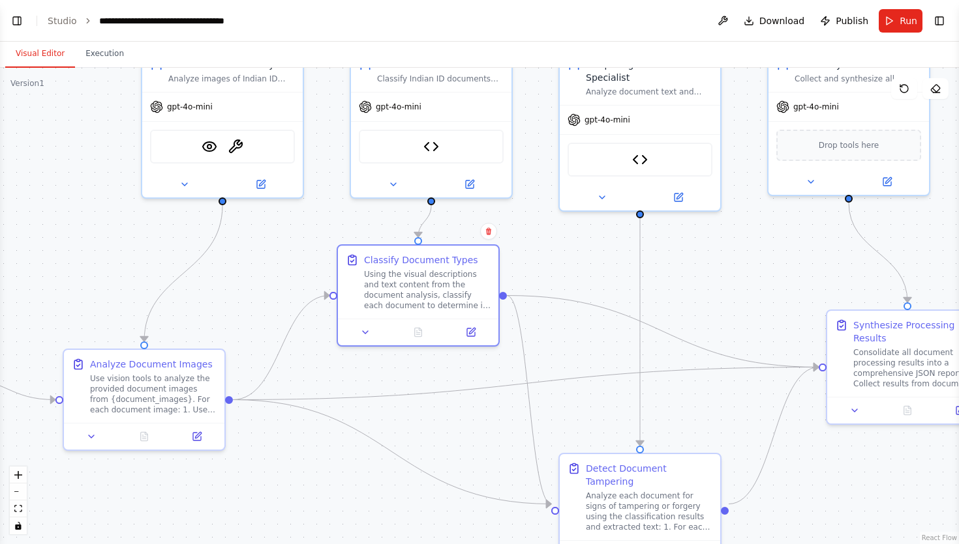
drag, startPoint x: 779, startPoint y: 245, endPoint x: 767, endPoint y: 318, distance: 74.0
click at [767, 318] on div ".deletable-edge-delete-btn { width: 20px; height: 20px; border: 0px solid #ffff…" at bounding box center [479, 306] width 959 height 477
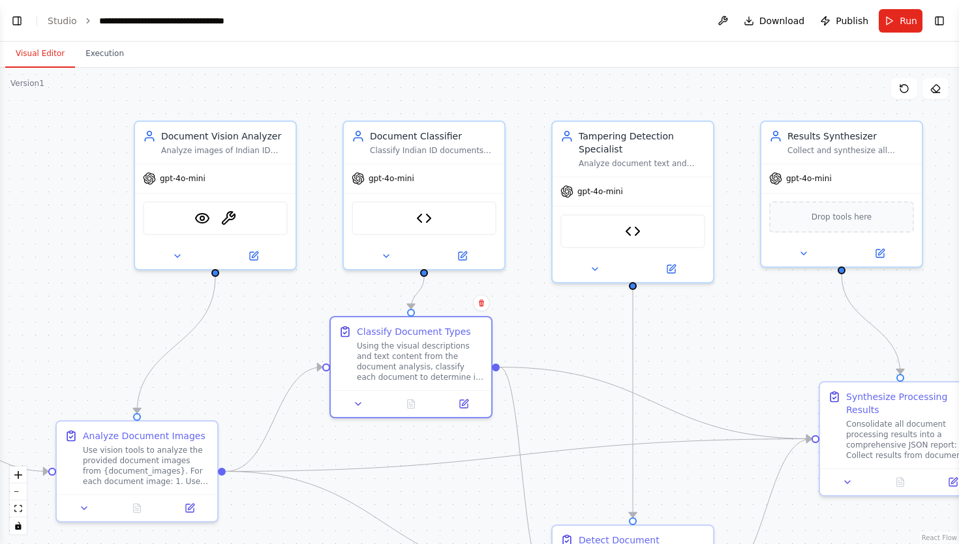
drag, startPoint x: 766, startPoint y: 285, endPoint x: 759, endPoint y: 362, distance: 77.2
click at [759, 362] on div ".deletable-edge-delete-btn { width: 20px; height: 20px; border: 0px solid #ffff…" at bounding box center [479, 306] width 959 height 477
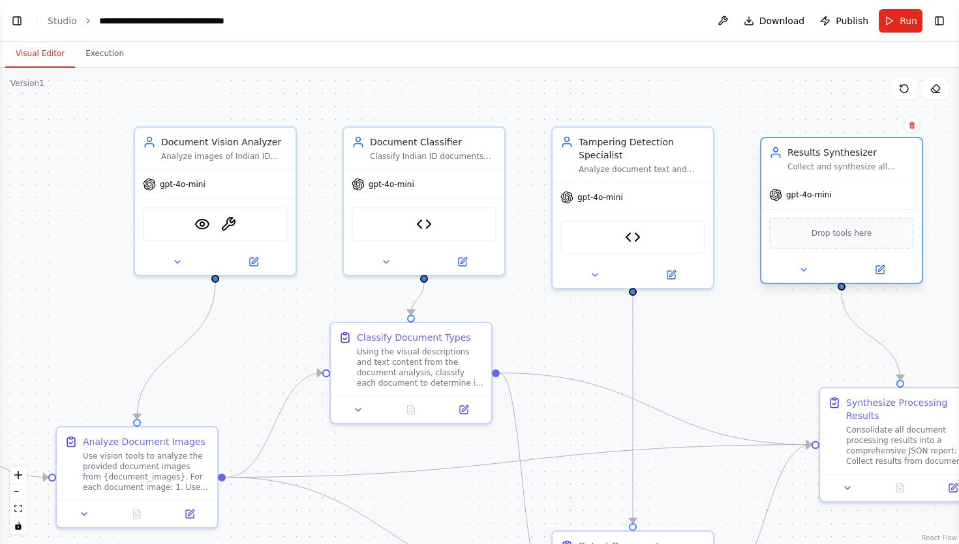
drag, startPoint x: 878, startPoint y: 142, endPoint x: 873, endPoint y: 156, distance: 15.3
click at [873, 156] on div "Results Synthesizer" at bounding box center [850, 152] width 127 height 13
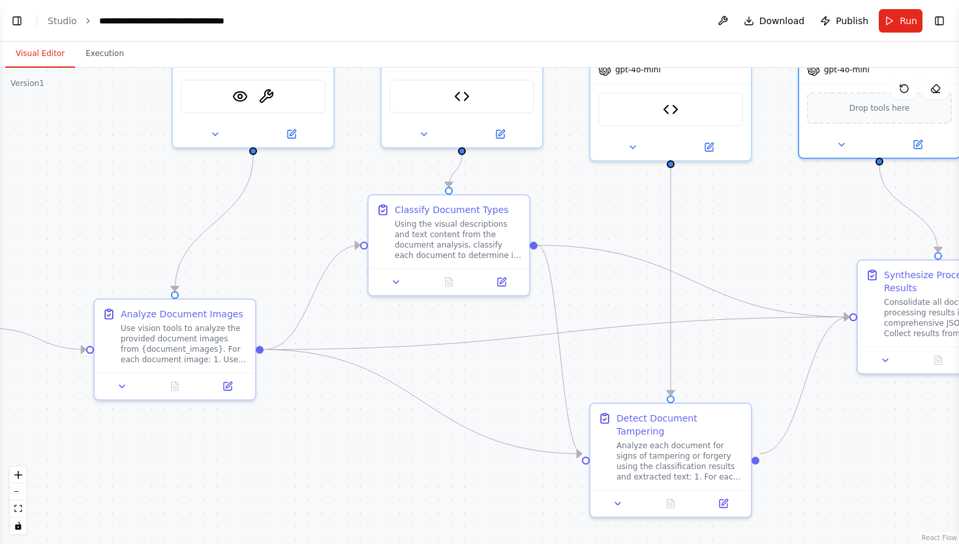
drag, startPoint x: 796, startPoint y: 340, endPoint x: 834, endPoint y: 212, distance: 133.9
click at [834, 212] on div ".deletable-edge-delete-btn { width: 20px; height: 20px; border: 0px solid #ffff…" at bounding box center [479, 306] width 959 height 477
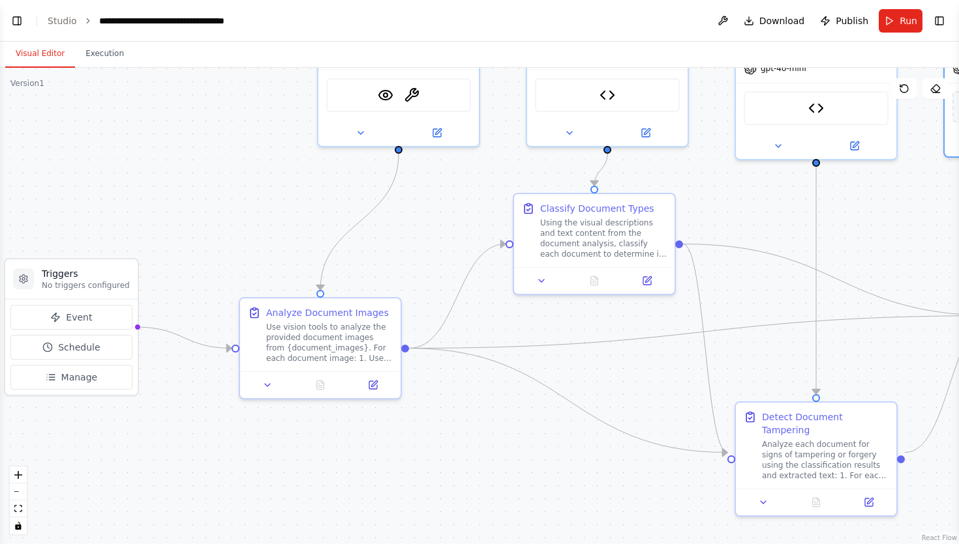
drag, startPoint x: 723, startPoint y: 225, endPoint x: 886, endPoint y: 218, distance: 162.5
click at [886, 218] on div ".deletable-edge-delete-btn { width: 20px; height: 20px; border: 0px solid #ffff…" at bounding box center [479, 306] width 959 height 477
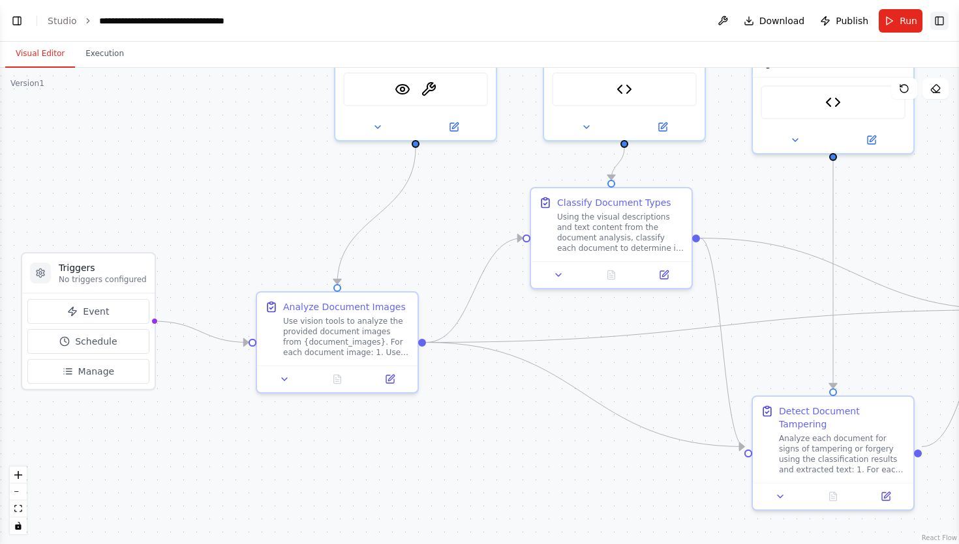
click at [939, 22] on button "Toggle Right Sidebar" at bounding box center [939, 21] width 18 height 18
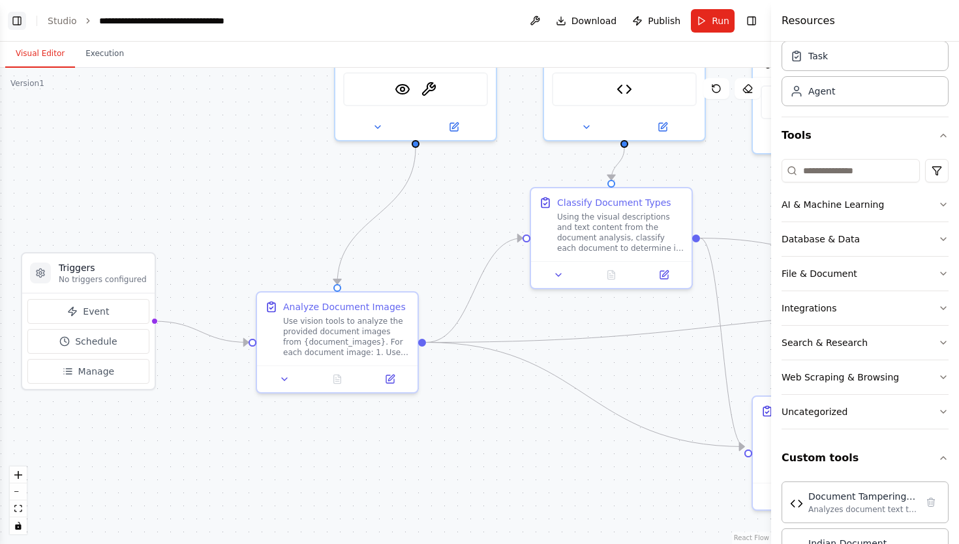
click at [17, 20] on button "Toggle Left Sidebar" at bounding box center [17, 21] width 18 height 18
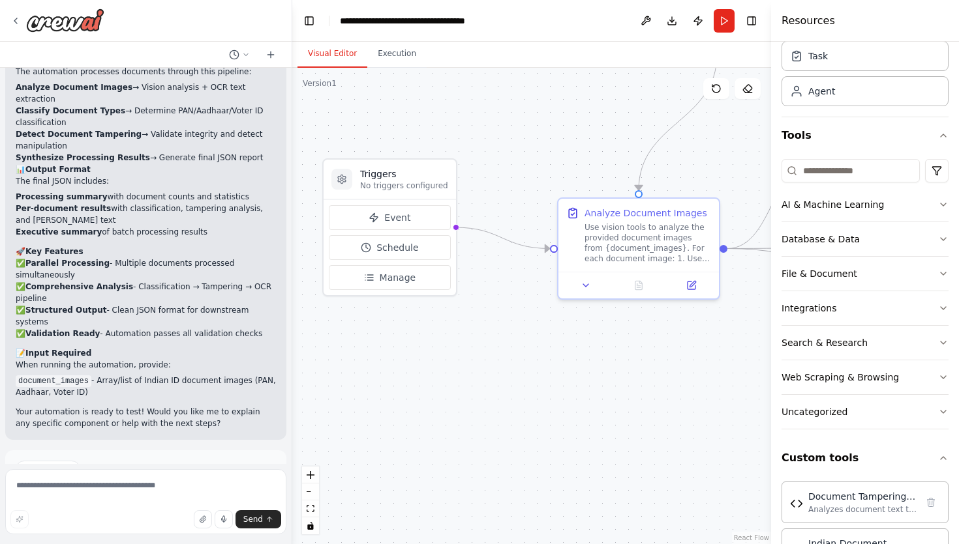
drag, startPoint x: 514, startPoint y: 426, endPoint x: 524, endPoint y: 310, distance: 117.2
click at [524, 310] on div ".deletable-edge-delete-btn { width: 20px; height: 20px; border: 0px solid #ffff…" at bounding box center [531, 306] width 479 height 477
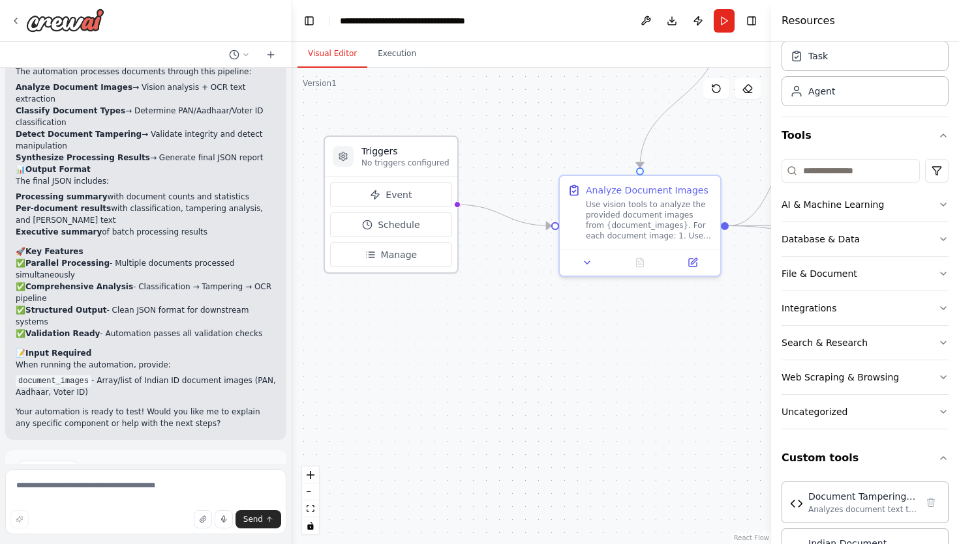
click at [413, 158] on p "No triggers configured" at bounding box center [405, 163] width 88 height 10
click at [405, 201] on button "Event" at bounding box center [391, 195] width 122 height 25
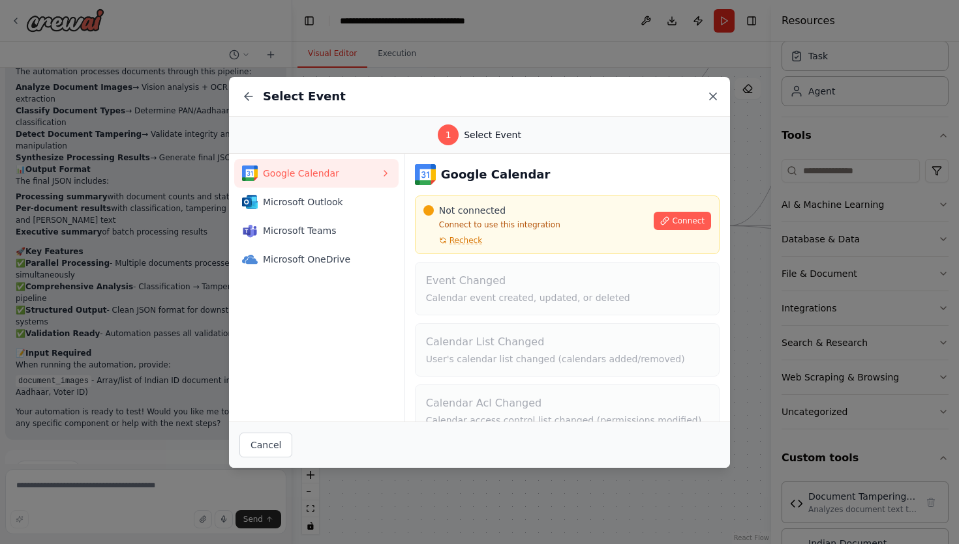
click at [711, 98] on icon at bounding box center [712, 96] width 13 height 13
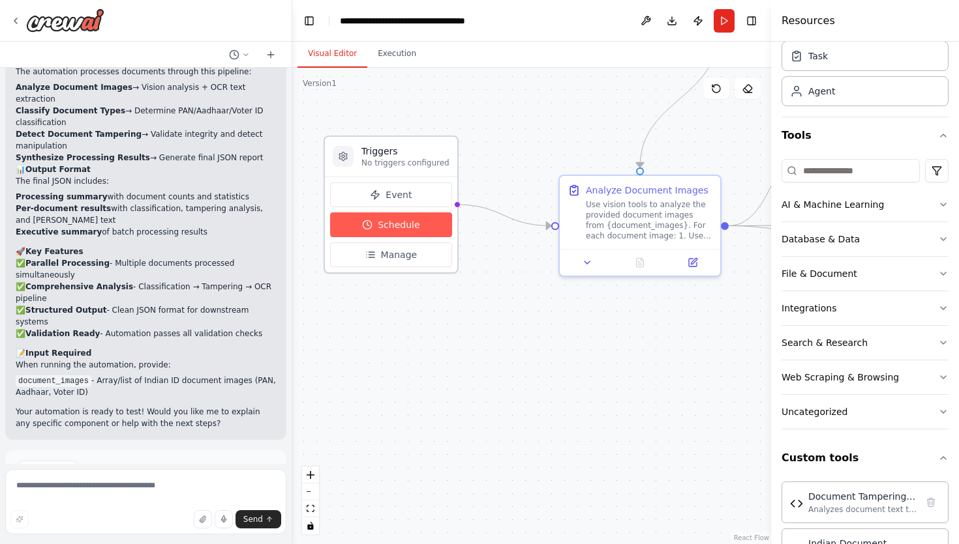
click at [388, 228] on span "Schedule" at bounding box center [399, 224] width 42 height 13
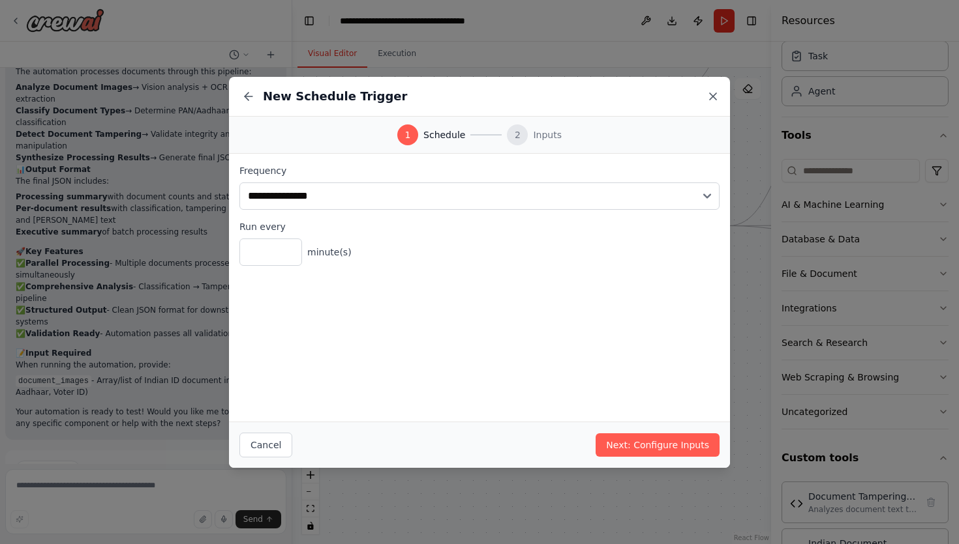
click at [710, 95] on icon at bounding box center [712, 96] width 13 height 13
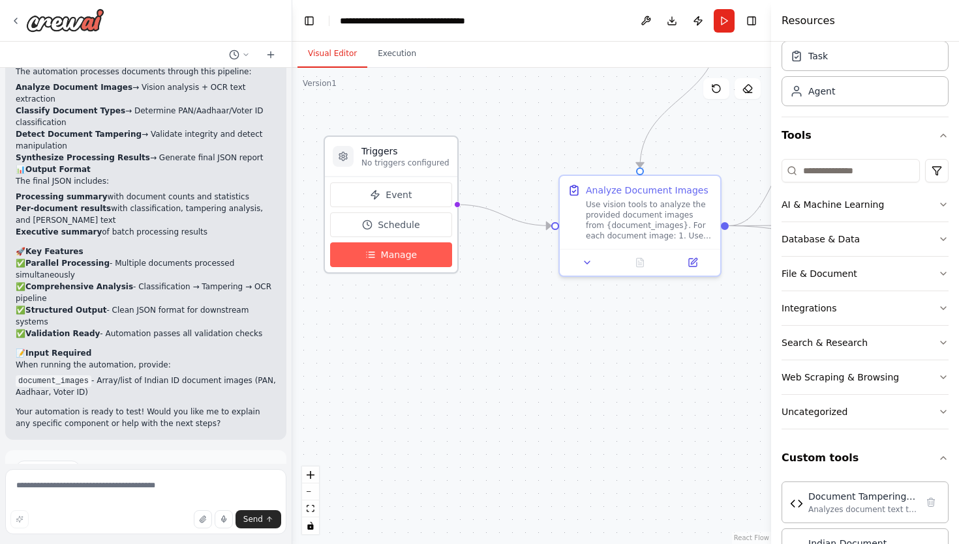
click at [399, 262] on button "Manage" at bounding box center [391, 255] width 122 height 25
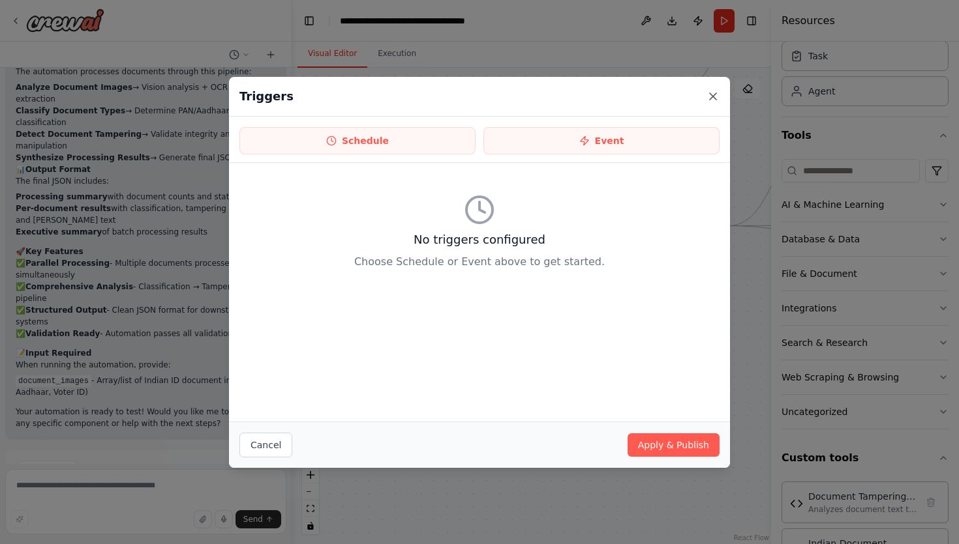
click at [710, 98] on icon at bounding box center [712, 96] width 7 height 7
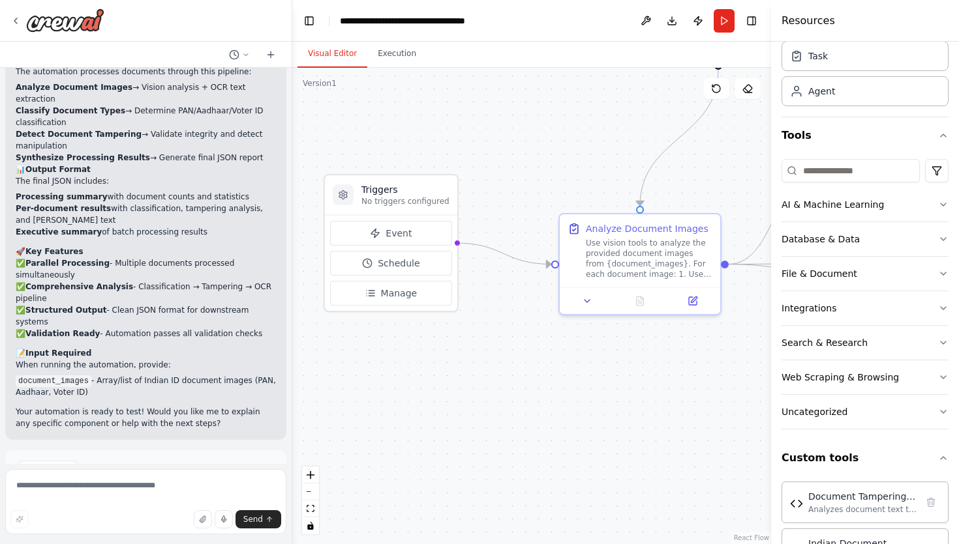
drag, startPoint x: 507, startPoint y: 366, endPoint x: 507, endPoint y: 404, distance: 38.5
click at [507, 404] on div ".deletable-edge-delete-btn { width: 20px; height: 20px; border: 0px solid #ffff…" at bounding box center [531, 306] width 479 height 477
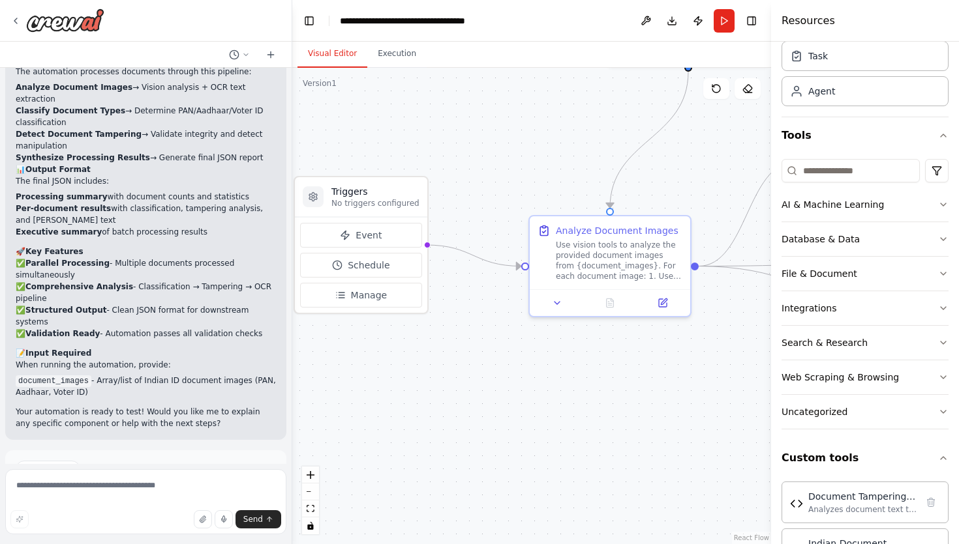
drag, startPoint x: 697, startPoint y: 364, endPoint x: 667, endPoint y: 366, distance: 30.1
click at [667, 366] on div ".deletable-edge-delete-btn { width: 20px; height: 20px; border: 0px solid #ffff…" at bounding box center [531, 306] width 479 height 477
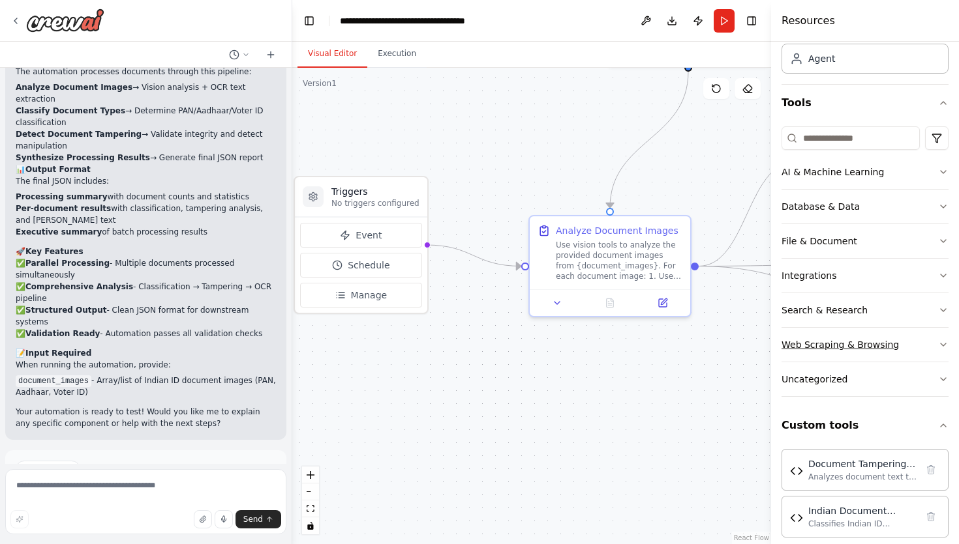
scroll to position [95, 0]
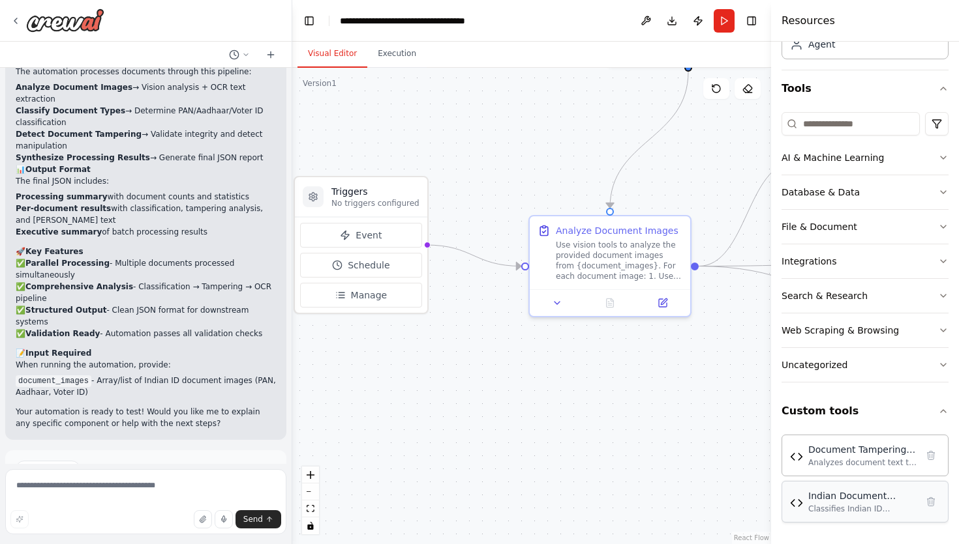
click at [826, 494] on div "Indian Document Classifier" at bounding box center [862, 496] width 108 height 13
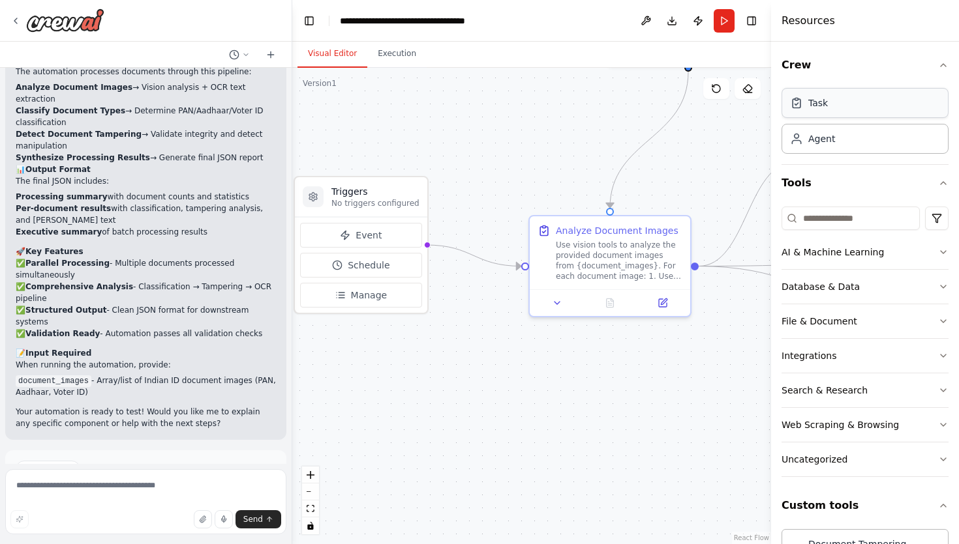
click at [813, 106] on div "Task" at bounding box center [818, 103] width 20 height 13
click at [522, 523] on icon at bounding box center [522, 521] width 10 height 10
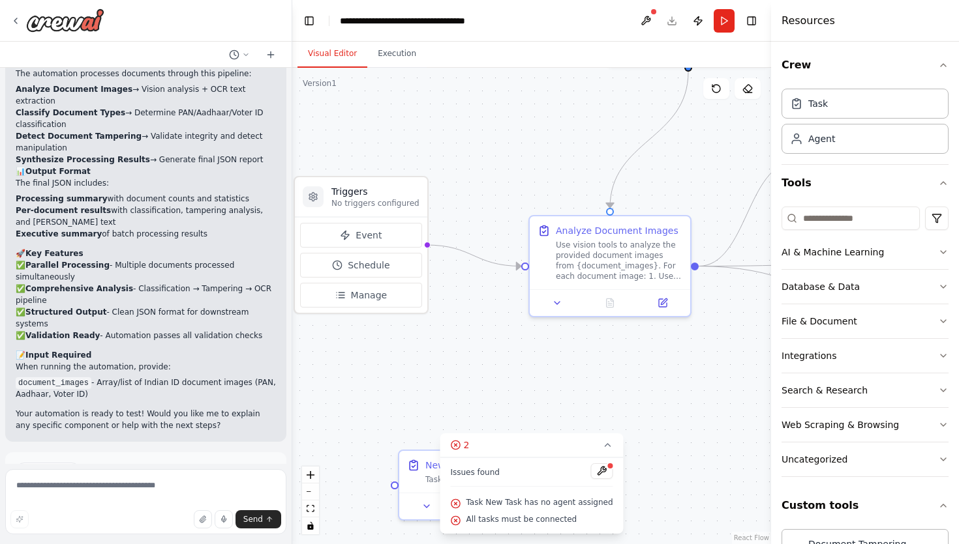
scroll to position [2785, 0]
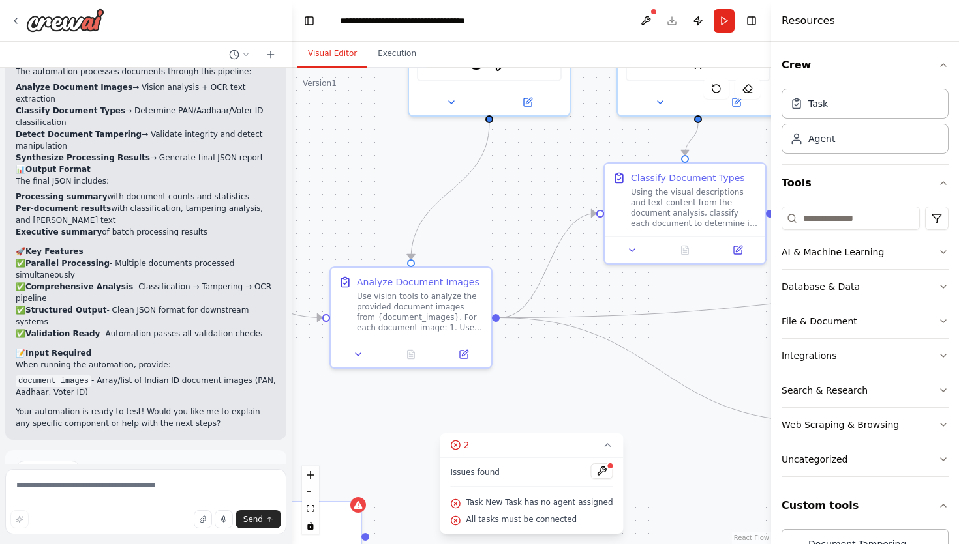
drag, startPoint x: 523, startPoint y: 188, endPoint x: 324, endPoint y: 240, distance: 205.4
click at [324, 240] on div ".deletable-edge-delete-btn { width: 20px; height: 20px; border: 0px solid #ffff…" at bounding box center [531, 306] width 479 height 477
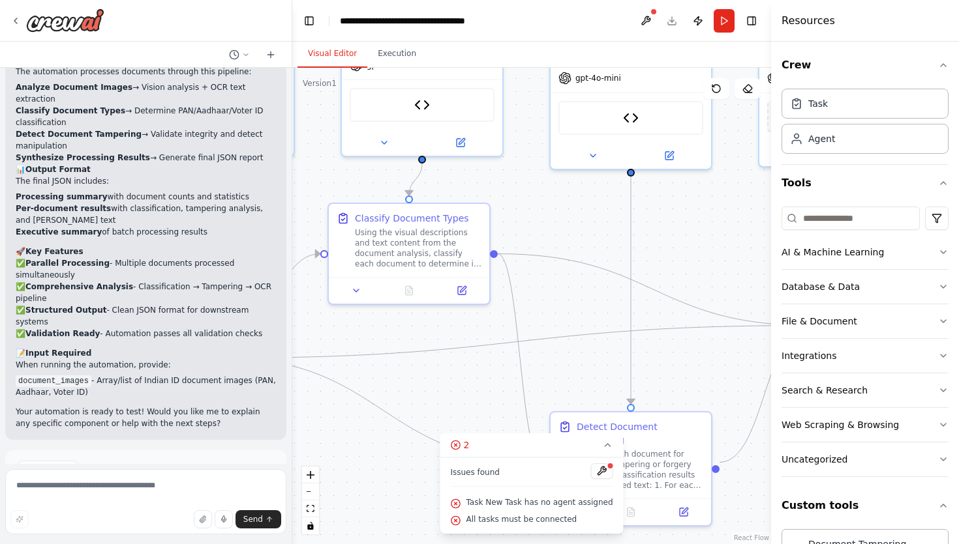
drag, startPoint x: 496, startPoint y: 237, endPoint x: 220, endPoint y: 278, distance: 278.8
click at [220, 278] on div "I want to collect a set of images of India ID Documents in image format like PA…" at bounding box center [479, 272] width 959 height 544
click at [67, 492] on textarea at bounding box center [145, 502] width 281 height 65
type textarea "**********"
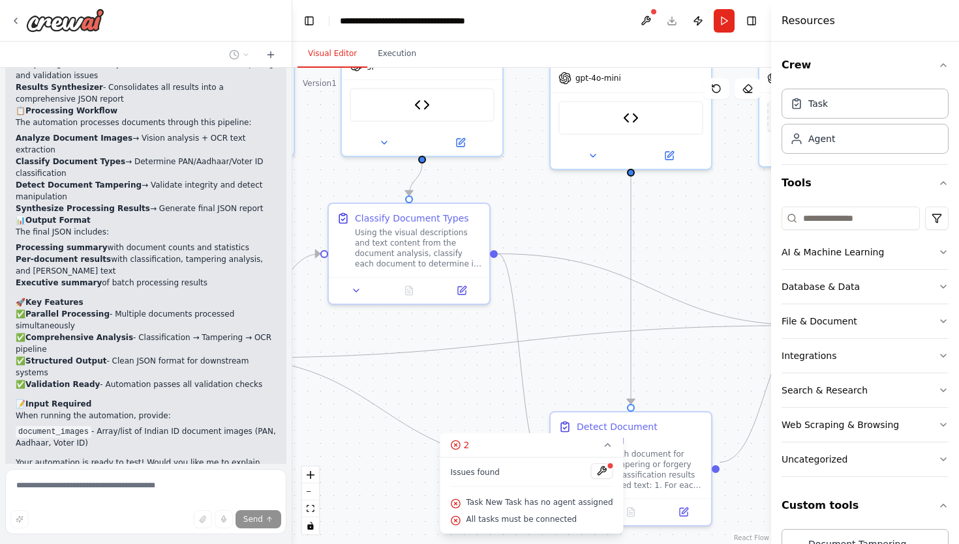
scroll to position [2806, 0]
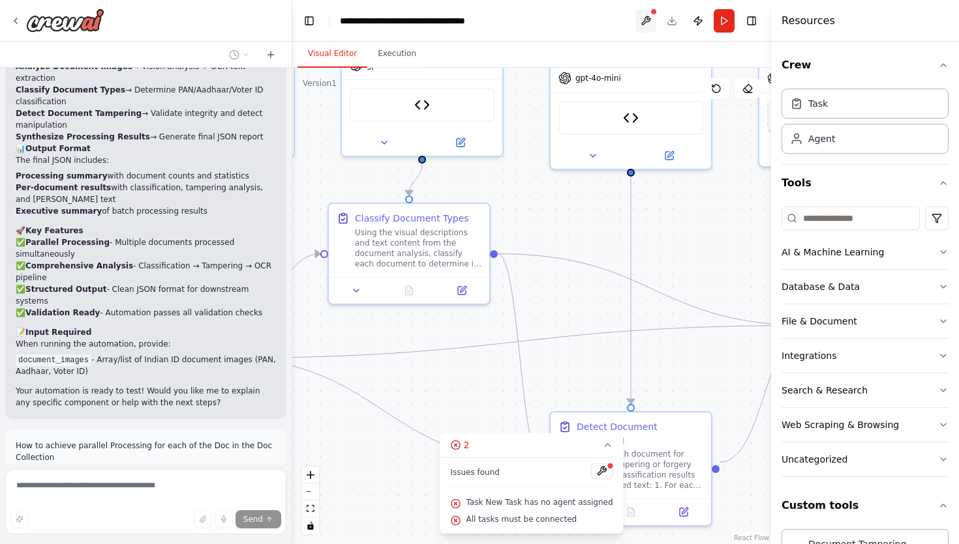
click at [641, 19] on button at bounding box center [645, 20] width 21 height 23
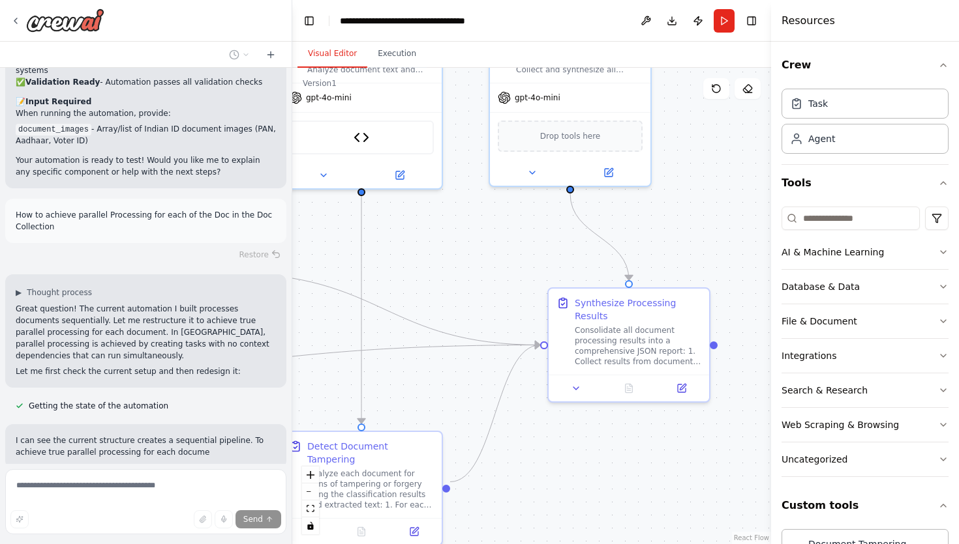
drag, startPoint x: 724, startPoint y: 293, endPoint x: 453, endPoint y: 312, distance: 271.3
click at [453, 312] on div ".deletable-edge-delete-btn { width: 20px; height: 20px; border: 0px solid #ffff…" at bounding box center [531, 306] width 479 height 477
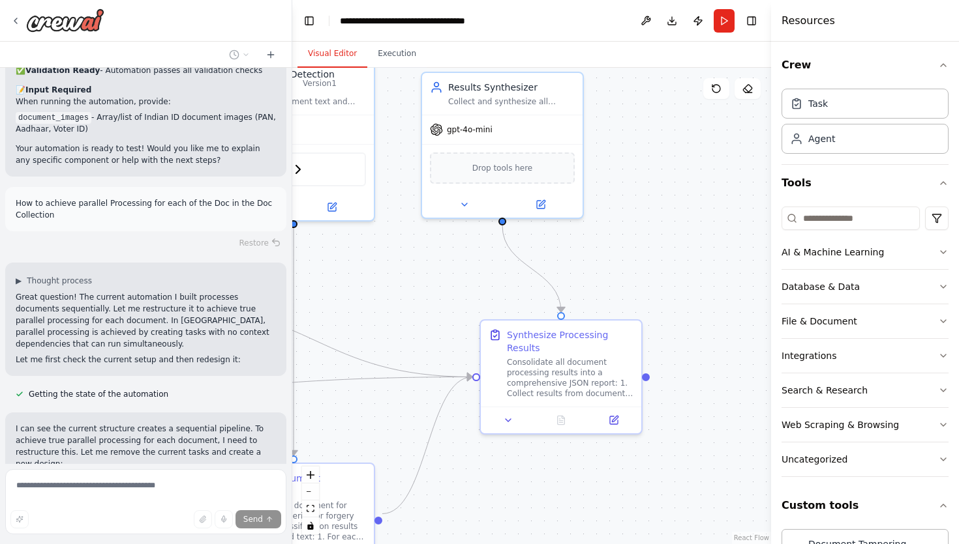
scroll to position [3060, 0]
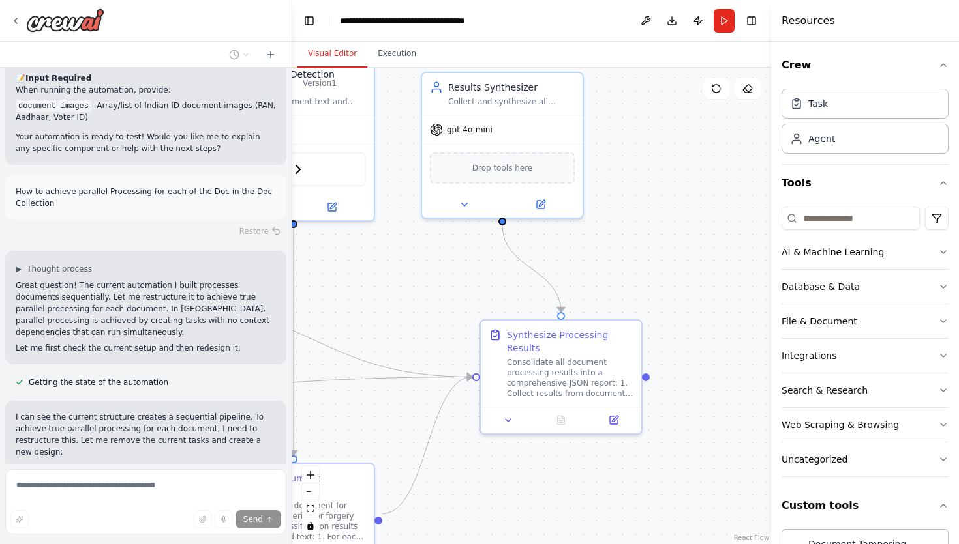
drag, startPoint x: 507, startPoint y: 248, endPoint x: 306, endPoint y: 357, distance: 228.8
click at [306, 357] on div ".deletable-edge-delete-btn { width: 20px; height: 20px; border: 0px solid #ffff…" at bounding box center [531, 306] width 479 height 477
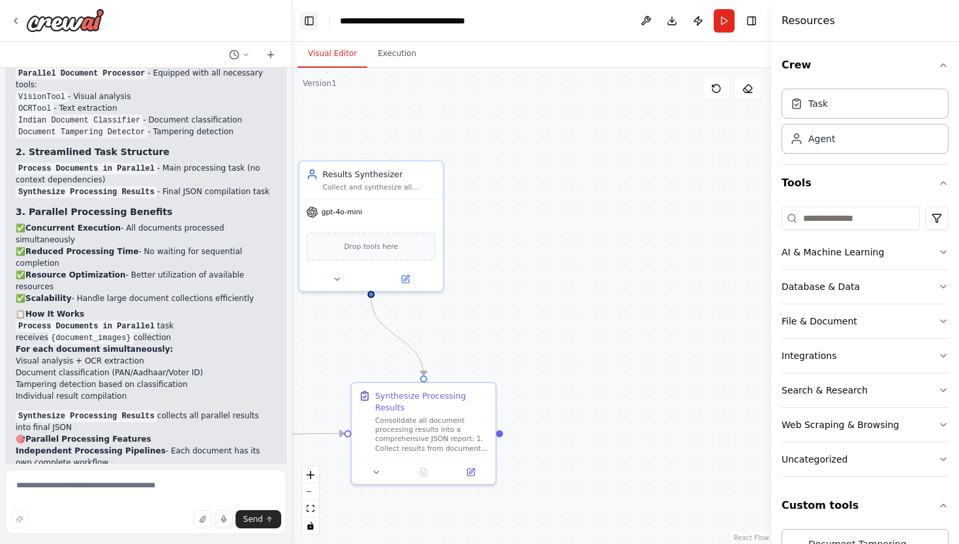
click at [307, 24] on button "Toggle Left Sidebar" at bounding box center [309, 21] width 18 height 18
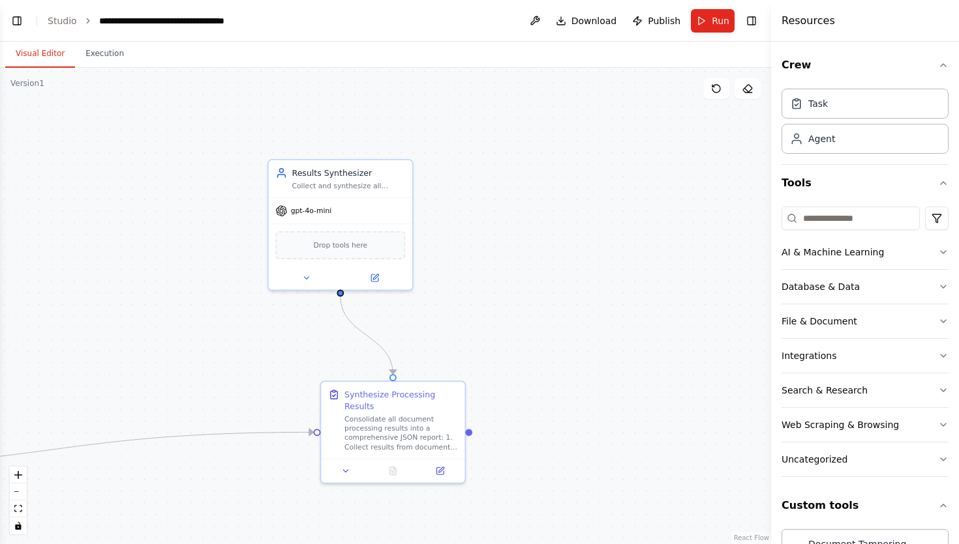
drag, startPoint x: 237, startPoint y: 245, endPoint x: 498, endPoint y: 244, distance: 261.5
click at [498, 244] on div ".deletable-edge-delete-btn { width: 20px; height: 20px; border: 0px solid #ffff…" at bounding box center [385, 306] width 771 height 477
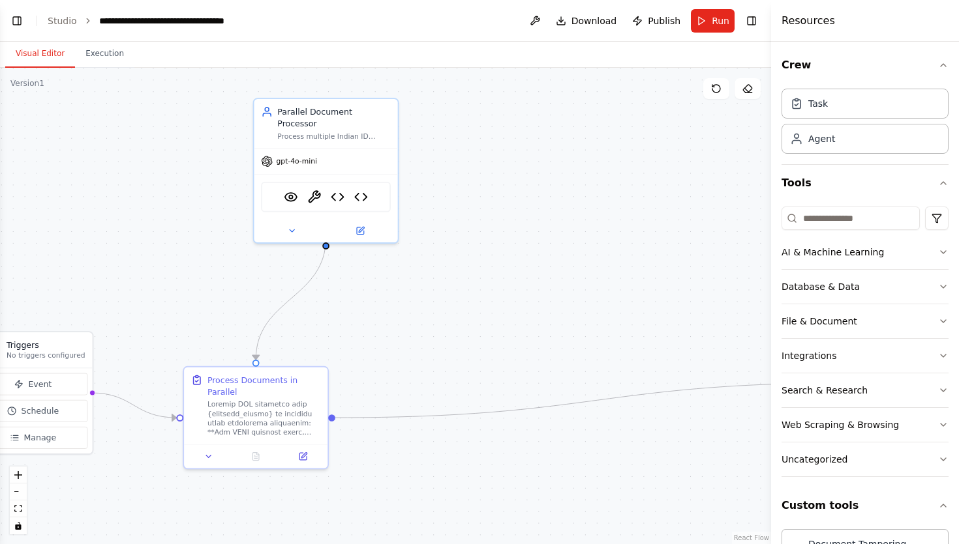
drag, startPoint x: 207, startPoint y: 330, endPoint x: 753, endPoint y: 280, distance: 547.4
click at [753, 280] on div ".deletable-edge-delete-btn { width: 20px; height: 20px; border: 0px solid #ffff…" at bounding box center [385, 306] width 771 height 477
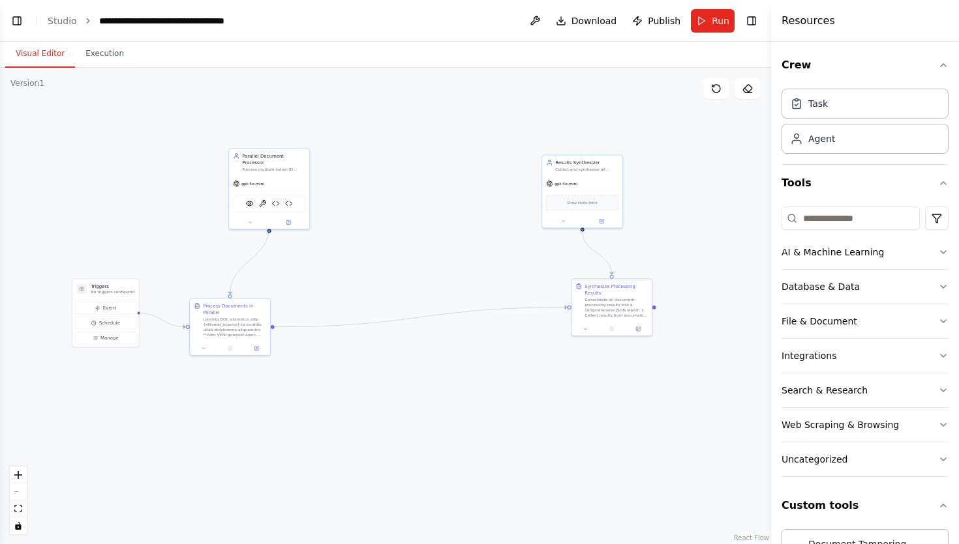
drag, startPoint x: 598, startPoint y: 291, endPoint x: 411, endPoint y: 257, distance: 190.2
click at [411, 257] on div ".deletable-edge-delete-btn { width: 20px; height: 20px; border: 0px solid #ffff…" at bounding box center [385, 306] width 771 height 477
click at [15, 19] on button "Toggle Left Sidebar" at bounding box center [17, 21] width 18 height 18
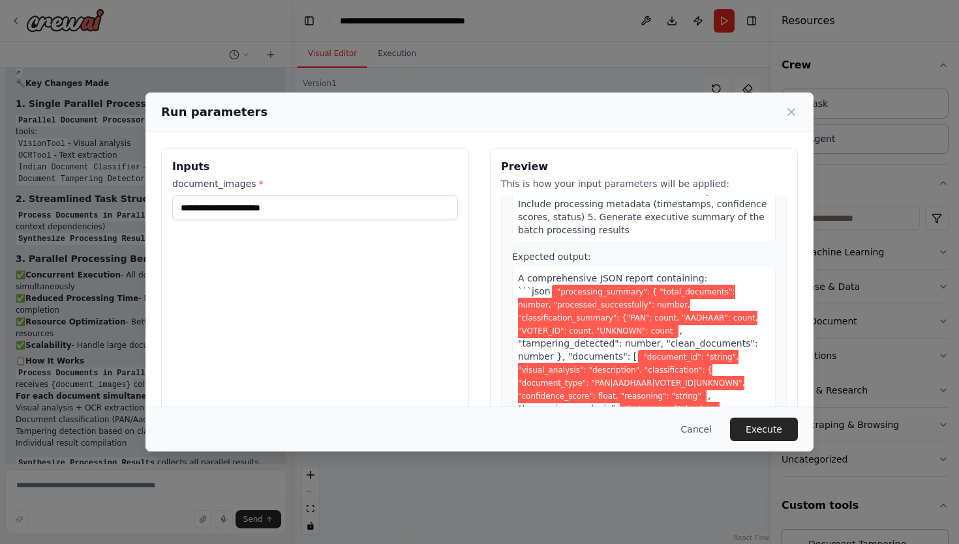
scroll to position [707, 0]
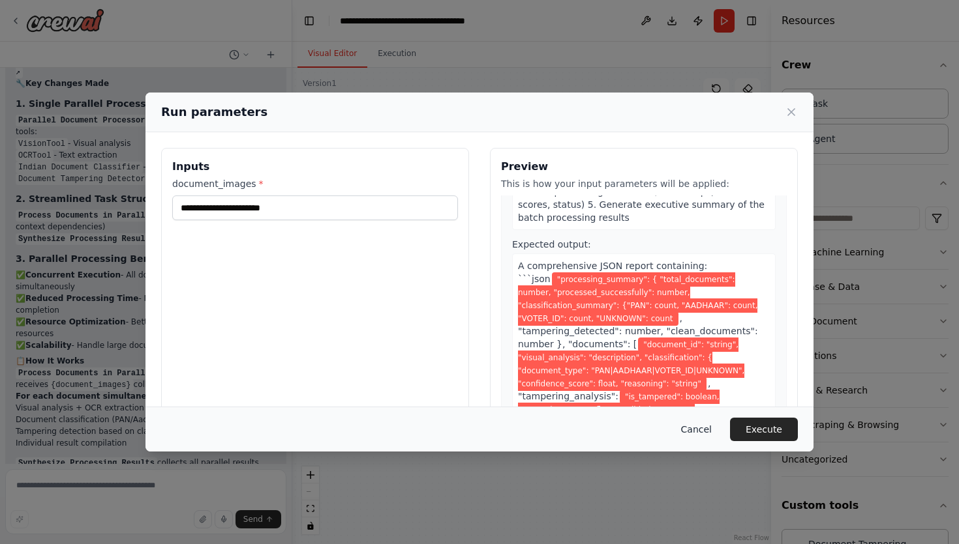
click at [705, 432] on button "Cancel" at bounding box center [696, 429] width 52 height 23
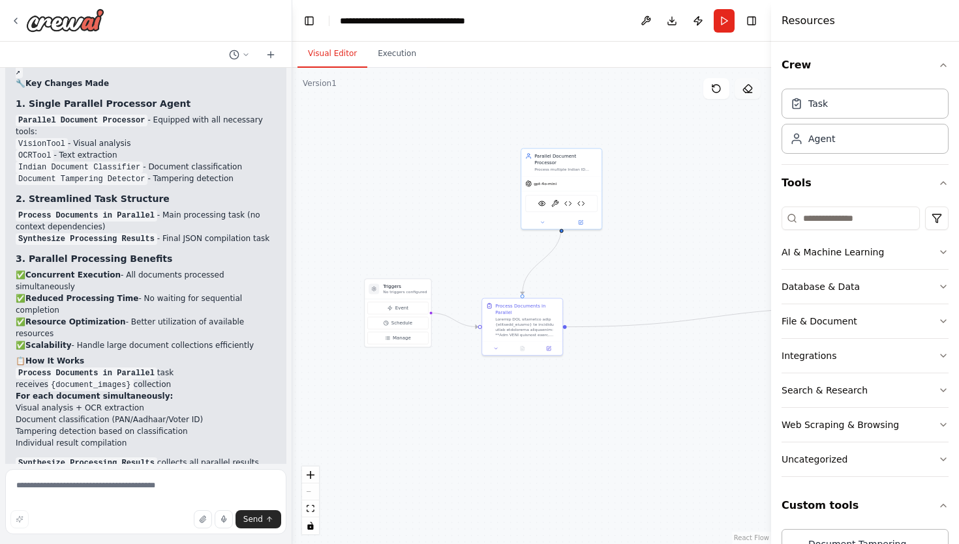
click at [744, 94] on button at bounding box center [747, 88] width 26 height 21
click at [747, 87] on icon at bounding box center [747, 88] width 10 height 10
click at [712, 87] on icon at bounding box center [716, 88] width 10 height 10
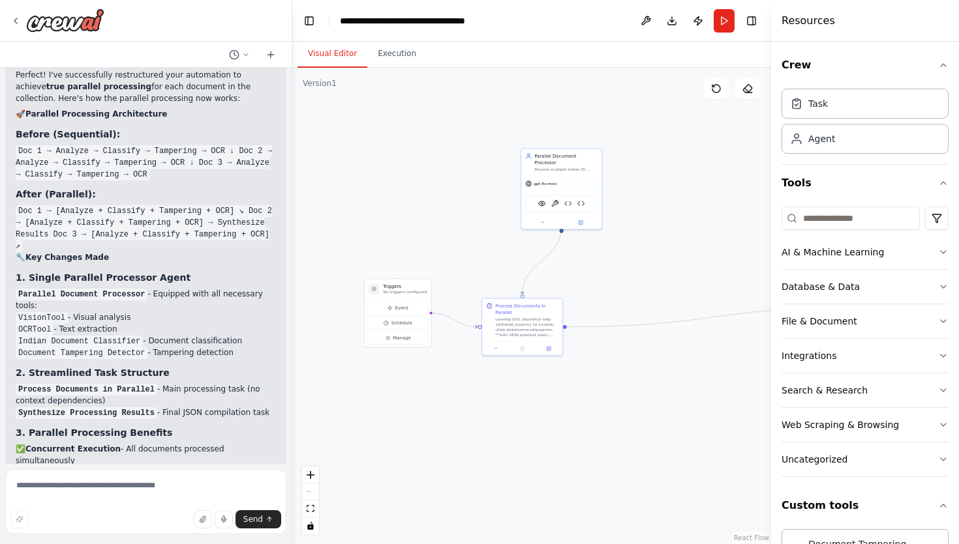
scroll to position [4217, 0]
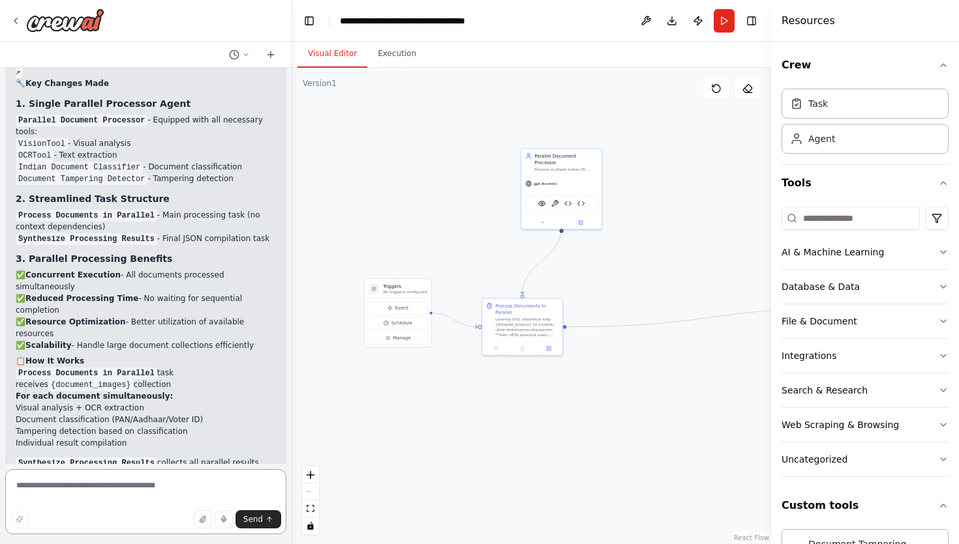
click at [108, 490] on textarea at bounding box center [145, 502] width 281 height 65
type textarea "**********"
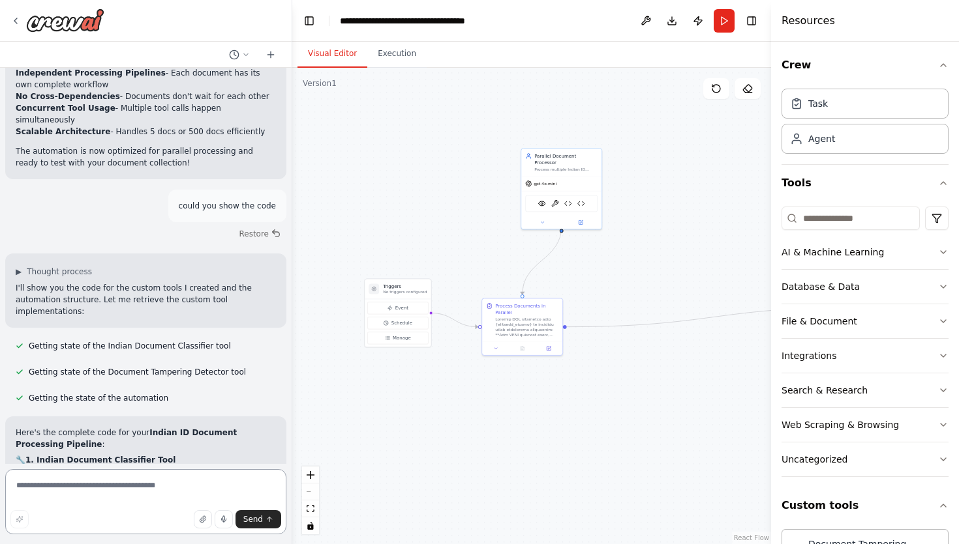
scroll to position [4654, 0]
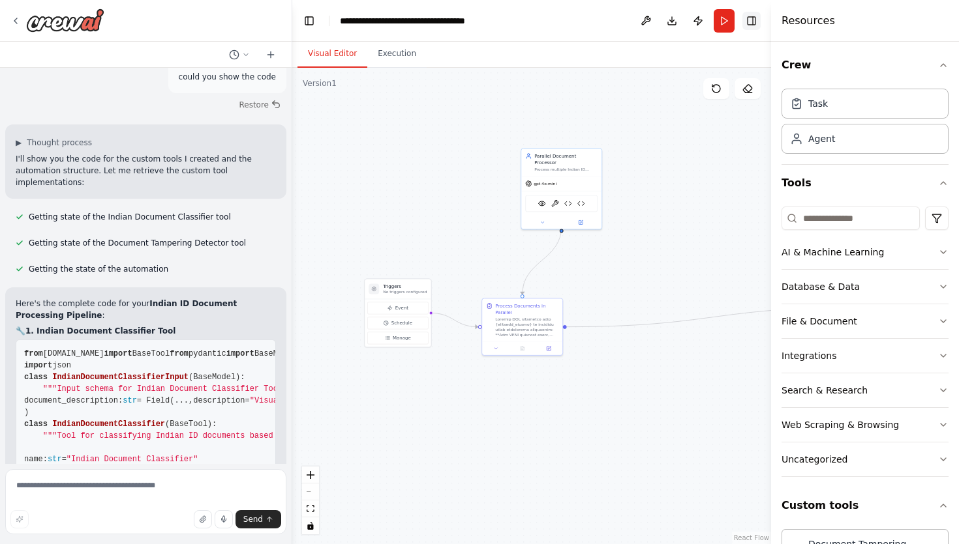
click at [754, 20] on button "Toggle Right Sidebar" at bounding box center [751, 21] width 18 height 18
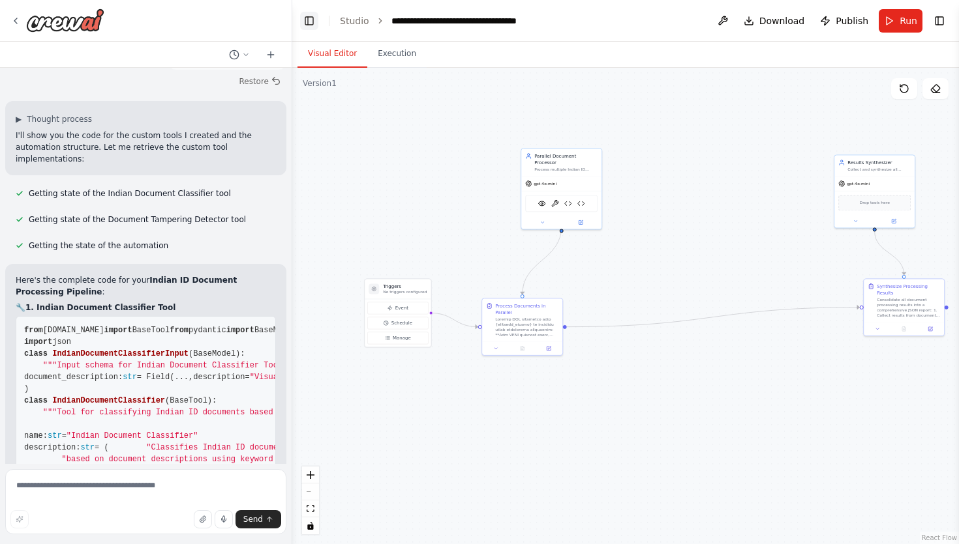
click at [310, 19] on button "Toggle Left Sidebar" at bounding box center [309, 21] width 18 height 18
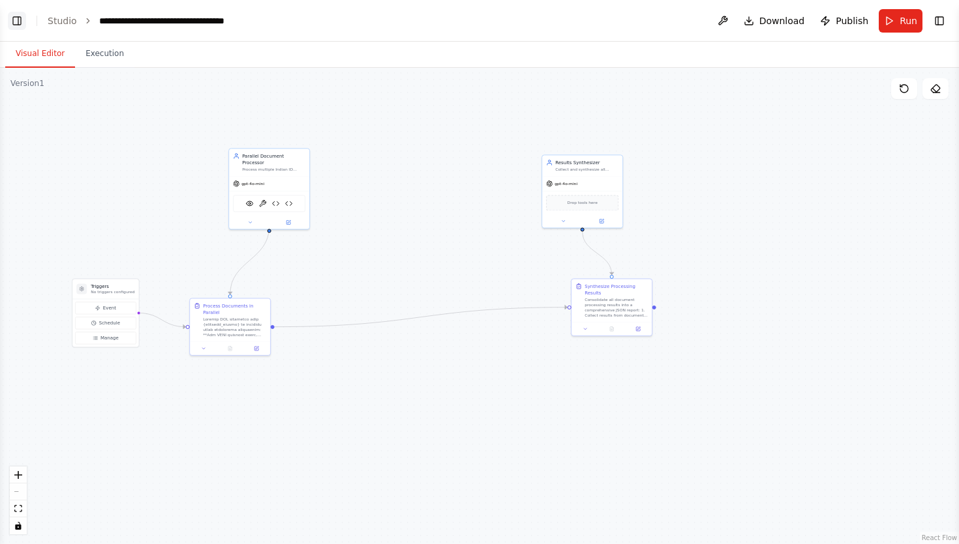
click at [16, 21] on button "Toggle Left Sidebar" at bounding box center [17, 21] width 18 height 18
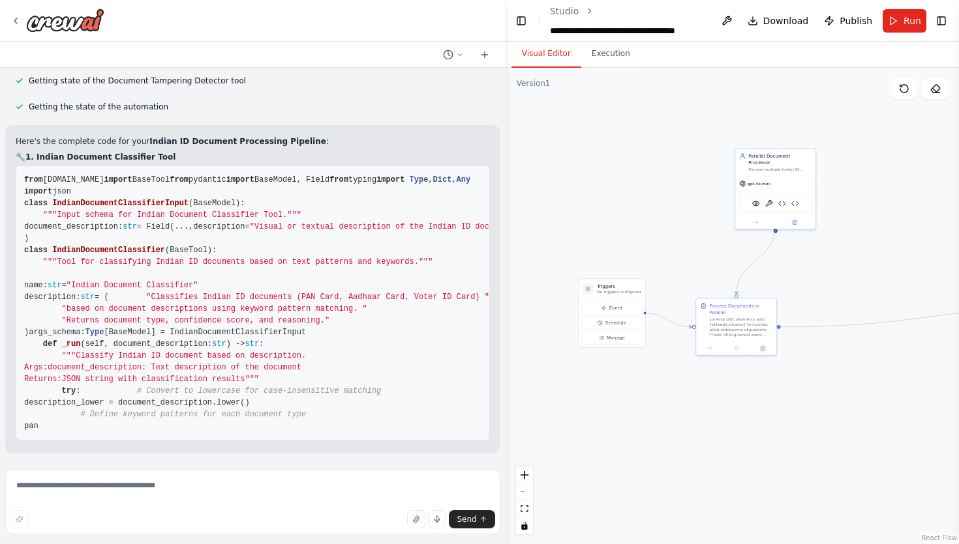
drag, startPoint x: 291, startPoint y: 230, endPoint x: 835, endPoint y: 187, distance: 545.5
click at [835, 187] on div "I want to collect a set of images of India ID Documents in image format like PA…" at bounding box center [479, 272] width 959 height 544
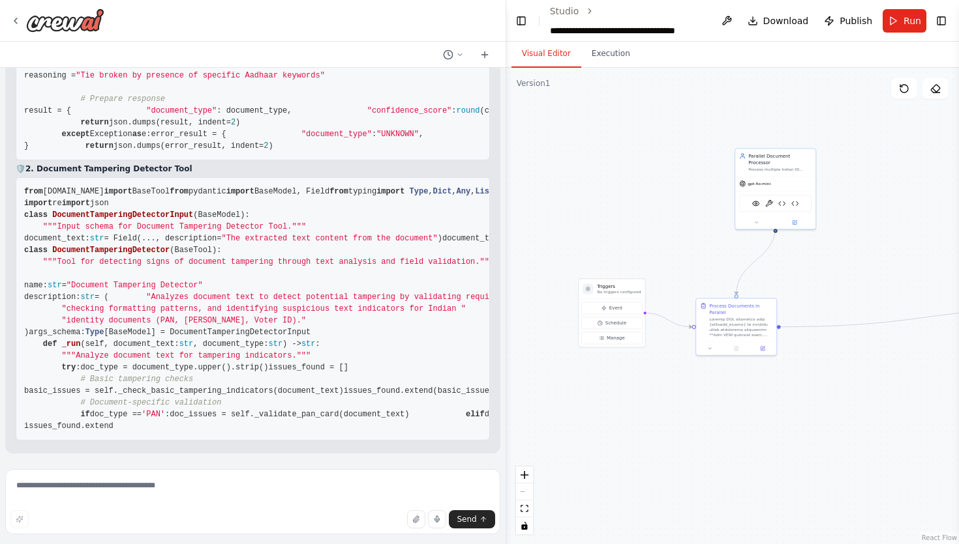
scroll to position [5289, 0]
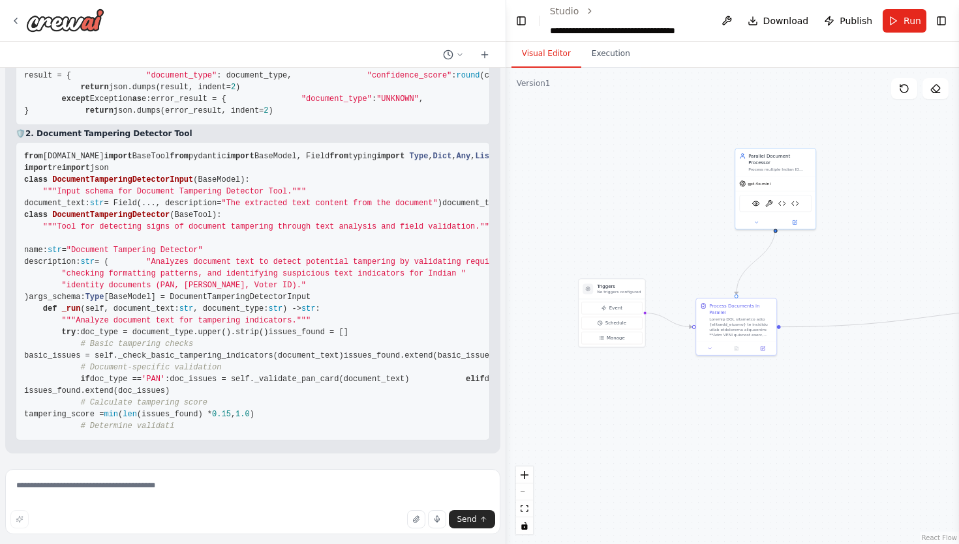
drag, startPoint x: 493, startPoint y: 398, endPoint x: 493, endPoint y: 416, distance: 17.6
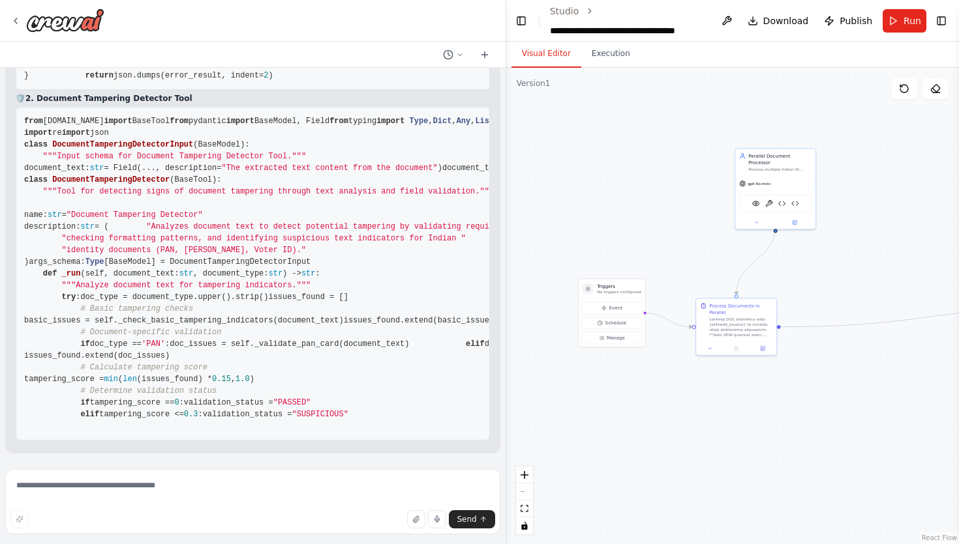
scroll to position [5584, 0]
